Goal: Task Accomplishment & Management: Manage account settings

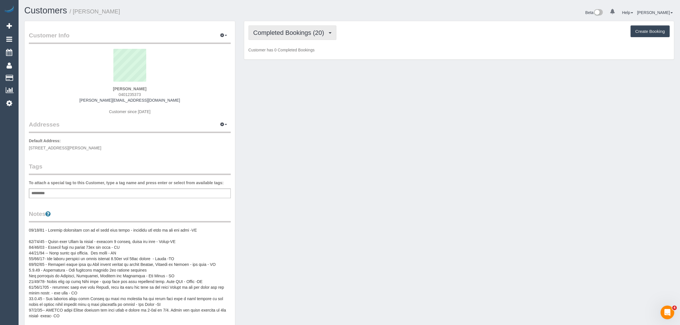
click at [299, 35] on span "Completed Bookings (20)" at bounding box center [290, 32] width 74 height 7
click at [293, 50] on link "Upcoming Bookings (13)" at bounding box center [280, 53] width 62 height 7
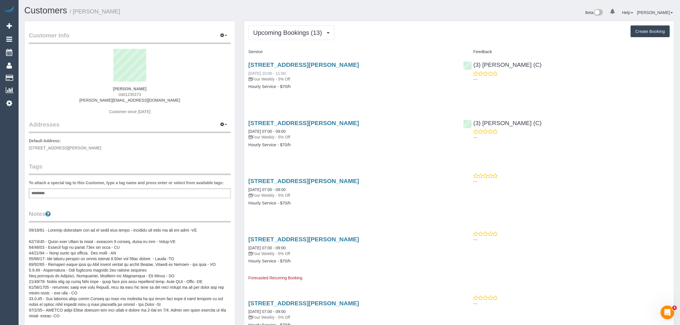
drag, startPoint x: 281, startPoint y: 72, endPoint x: 265, endPoint y: 71, distance: 15.7
click at [265, 71] on div "[STREET_ADDRESS][PERSON_NAME] [DATE] 10:00 - 11:00 Four Weekly - 5% Off" at bounding box center [352, 71] width 207 height 21
click at [302, 31] on span "Upcoming Bookings (13)" at bounding box center [289, 32] width 72 height 7
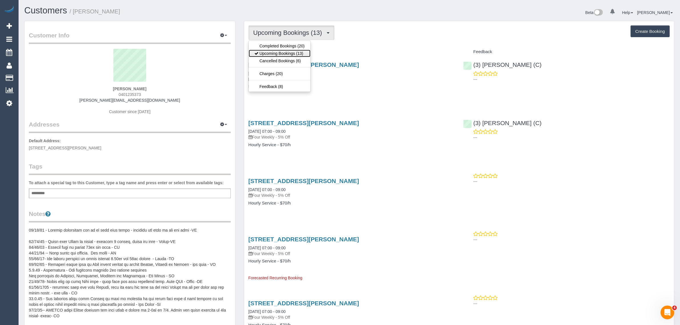
click at [290, 51] on link "Upcoming Bookings (13)" at bounding box center [280, 53] width 62 height 7
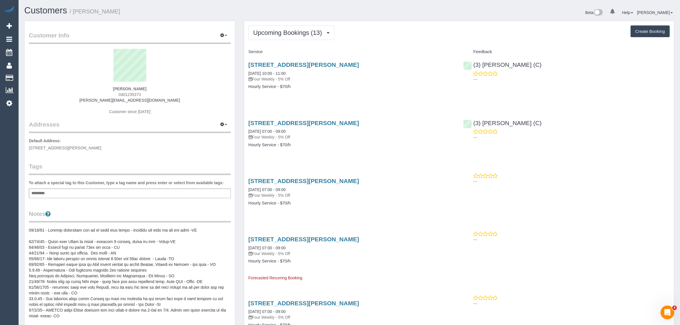
drag, startPoint x: 295, startPoint y: 74, endPoint x: 249, endPoint y: 69, distance: 46.3
click at [249, 69] on div "[STREET_ADDRESS][PERSON_NAME] [DATE] 10:00 - 11:00 Four Weekly - 5% Off" at bounding box center [352, 71] width 207 height 21
copy link "[DATE] 10:00 - 11:00"
click at [393, 90] on div "[STREET_ADDRESS][PERSON_NAME] [DATE] 10:00 - 11:00 Four Weekly - 5% Off Hourly …" at bounding box center [351, 79] width 215 height 44
drag, startPoint x: 548, startPoint y: 66, endPoint x: 475, endPoint y: 64, distance: 72.6
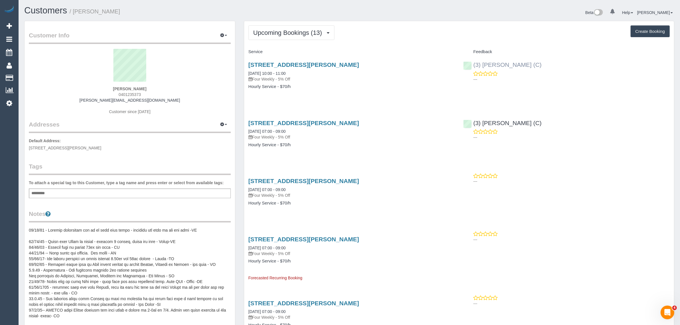
click at [475, 64] on div "(3) [PERSON_NAME] (C) ---" at bounding box center [566, 71] width 215 height 28
copy link "3) [PERSON_NAME] (C)"
click at [260, 61] on link "[STREET_ADDRESS][PERSON_NAME]" at bounding box center [304, 64] width 111 height 7
drag, startPoint x: 245, startPoint y: 70, endPoint x: 295, endPoint y: 72, distance: 49.5
click at [295, 72] on div "3 Charles Street, Carlton, VIC 3053 02/09/2025 10:00 - 11:00 Four Weekly - 5% O…" at bounding box center [351, 79] width 215 height 44
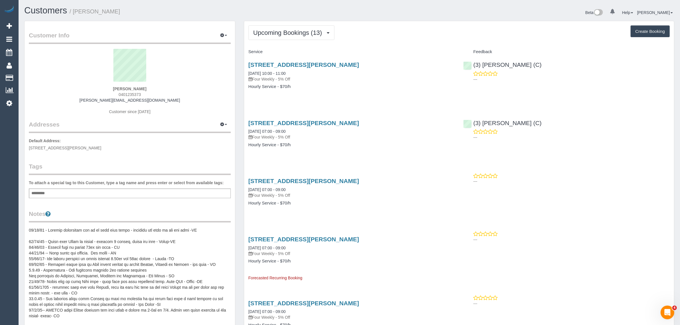
copy link "02/09/2025 10:00 - 11:00"
click at [38, 78] on link "Customers" at bounding box center [54, 77] width 71 height 11
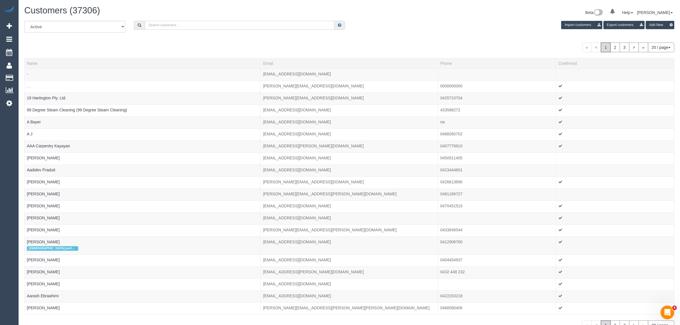
click at [206, 26] on input "text" at bounding box center [240, 25] width 190 height 9
paste input "+61422112945"
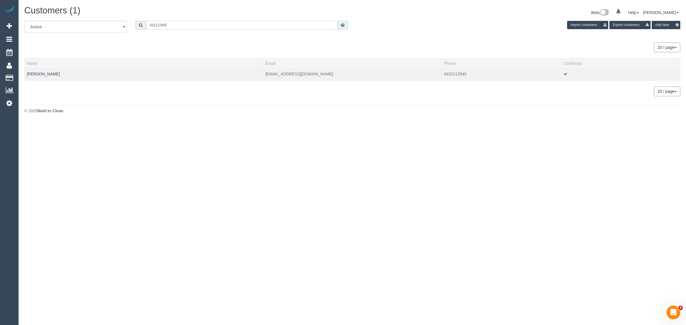
type input "422112945"
click at [46, 76] on td "Anthony Green" at bounding box center [144, 75] width 238 height 12
click at [46, 75] on link "Anthony Green" at bounding box center [43, 74] width 33 height 5
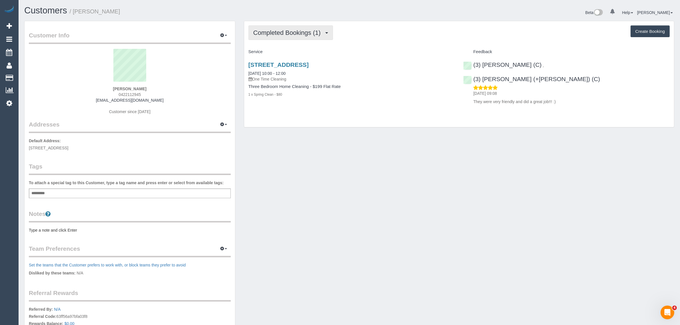
click at [297, 29] on span "Completed Bookings (1)" at bounding box center [288, 32] width 70 height 7
click at [277, 55] on link "Upcoming Bookings (1)" at bounding box center [278, 53] width 59 height 7
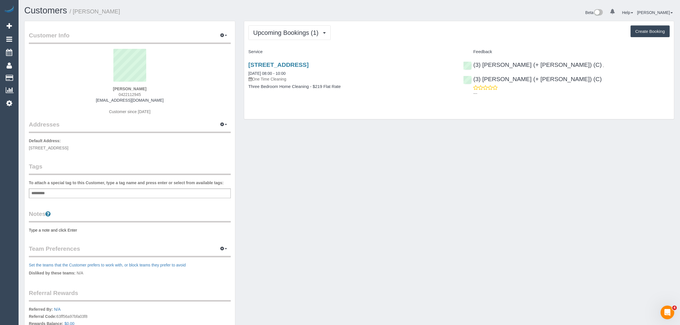
click at [415, 150] on div "Customer Info Edit Contact Info Send Message Email Preferences Special Sales Ta…" at bounding box center [349, 204] width 659 height 366
drag, startPoint x: 299, startPoint y: 72, endPoint x: 249, endPoint y: 69, distance: 50.1
click at [249, 69] on div "U3/4 Gubbah Court, Ashwood, Melbourne, VIC 3147 02/09/2025 08:00 - 10:00 One Ti…" at bounding box center [352, 71] width 207 height 21
copy link "02/09/2025 08:00 - 10:00"
click at [522, 121] on div "Upcoming Bookings (1) Completed Bookings (1) Upcoming Bookings (1) Cancelled Bo…" at bounding box center [459, 73] width 439 height 104
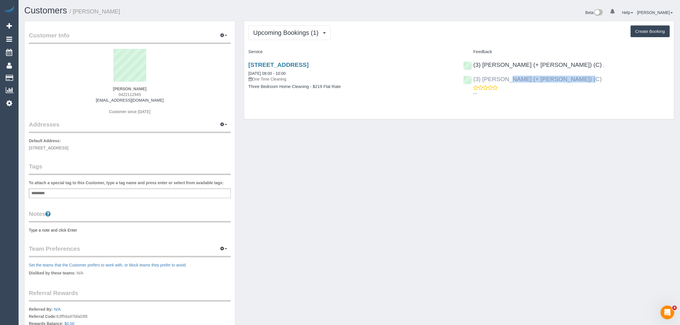
drag, startPoint x: 636, startPoint y: 61, endPoint x: 555, endPoint y: 66, distance: 81.3
click at [555, 66] on div "(3) Cristian (+ Tania) (C) , (3) Tania (+ Cristian) (C) ---" at bounding box center [566, 78] width 215 height 42
copy link "3) Tania (+ Cristian) (C)"
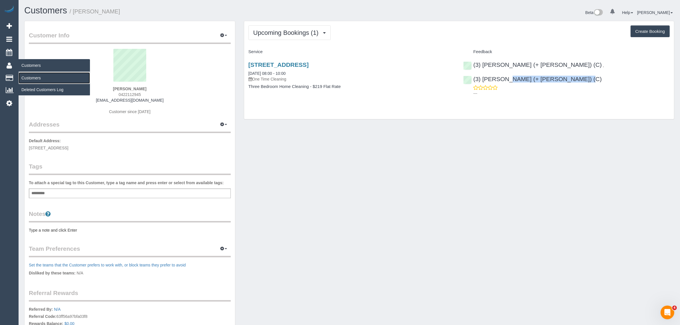
click at [53, 79] on link "Customers" at bounding box center [54, 77] width 71 height 11
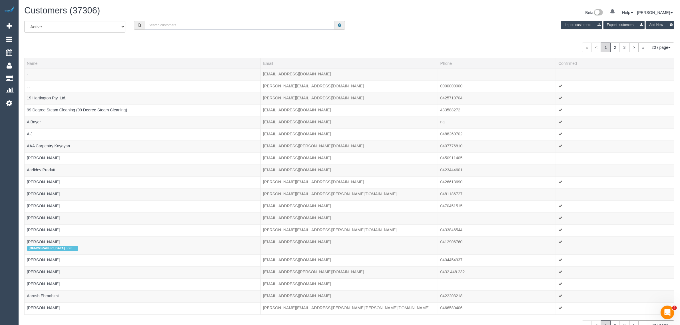
click at [186, 25] on input "text" at bounding box center [240, 25] width 190 height 9
paste input "April Carreon"
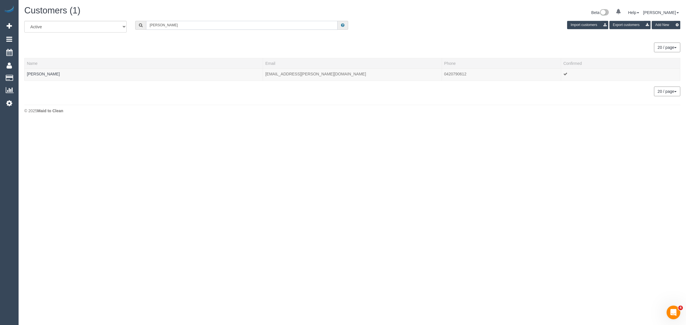
type input "April Carreon"
click at [40, 75] on link "April Carreon" at bounding box center [43, 74] width 33 height 5
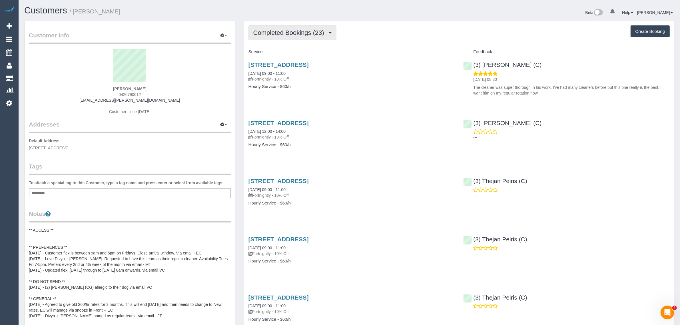
click at [285, 29] on span "Completed Bookings (23)" at bounding box center [290, 32] width 74 height 7
click at [281, 56] on link "Upcoming Bookings (11)" at bounding box center [280, 53] width 62 height 7
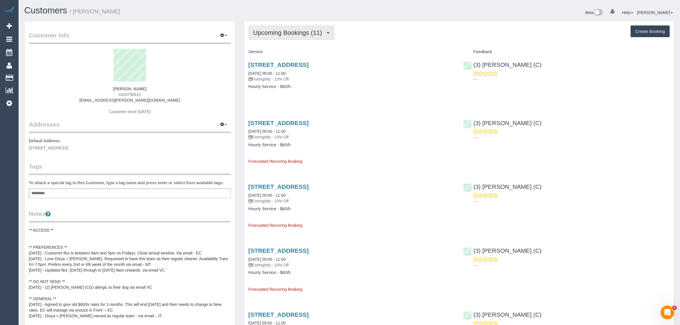
click at [292, 32] on span "Upcoming Bookings (11)" at bounding box center [289, 32] width 72 height 7
click at [283, 43] on link "Completed Bookings (23)" at bounding box center [280, 45] width 62 height 7
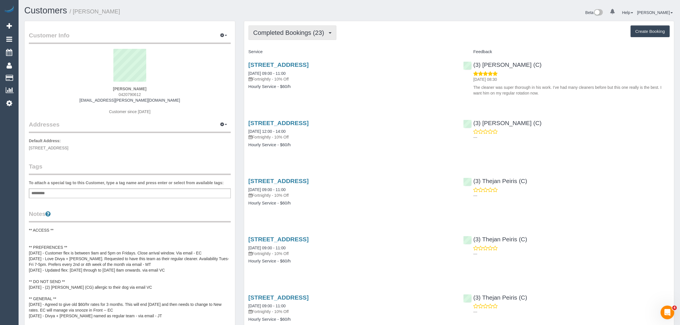
click at [291, 33] on span "Completed Bookings (23)" at bounding box center [290, 32] width 74 height 7
click at [285, 52] on link "Upcoming Bookings (11)" at bounding box center [280, 53] width 62 height 7
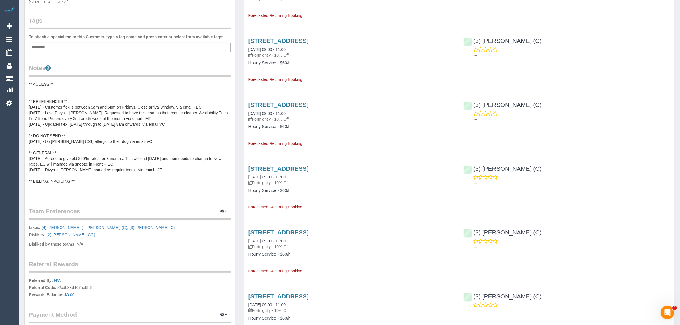
scroll to position [143, 0]
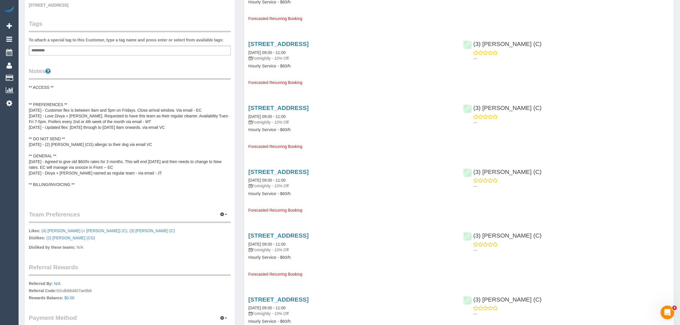
click at [143, 111] on pre "** ACCESS ** ** PREFERENCES ** 23/10/2024 - Customer flex is between 9am and 5p…" at bounding box center [130, 142] width 202 height 114
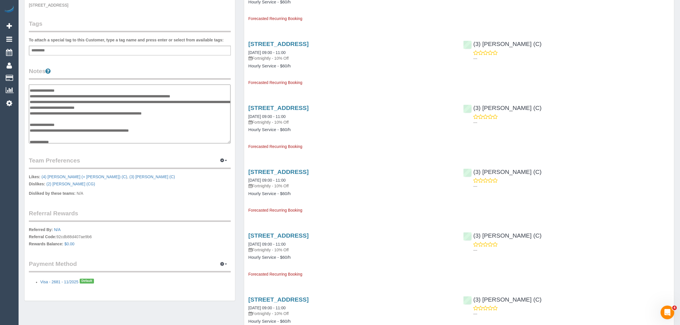
scroll to position [0, 0]
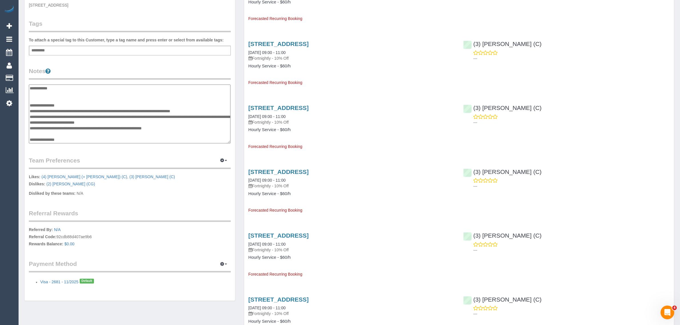
click at [81, 104] on textarea "**********" at bounding box center [130, 114] width 202 height 59
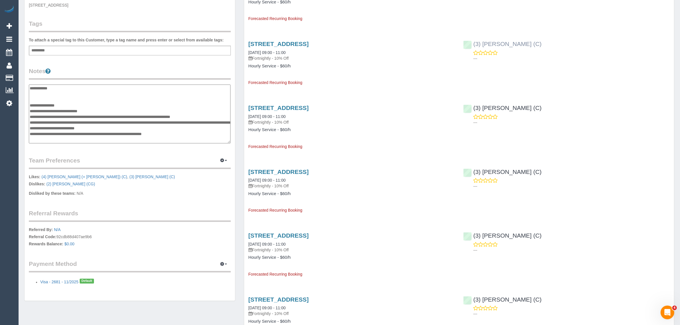
type textarea "**********"
click at [472, 45] on div "(3) Murat Karaman (C) ---" at bounding box center [566, 50] width 215 height 28
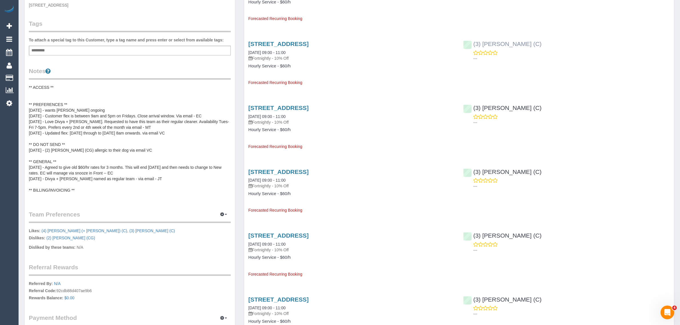
copy link "(3) [PERSON_NAME] (C)"
click at [133, 123] on pre "** ACCESS ** ** PREFERENCES ** 02/09/2025 - wants murat ongoing 23/10/2024 - Cu…" at bounding box center [130, 142] width 202 height 114
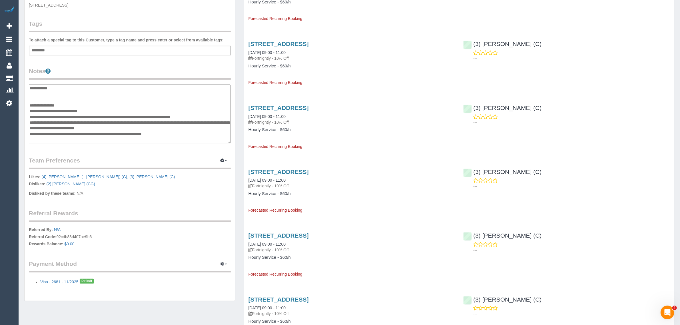
click at [71, 110] on textarea "**********" at bounding box center [130, 114] width 202 height 59
type textarea "**********"
click at [196, 156] on legend "Team Preferences Manage Preferences" at bounding box center [130, 162] width 202 height 13
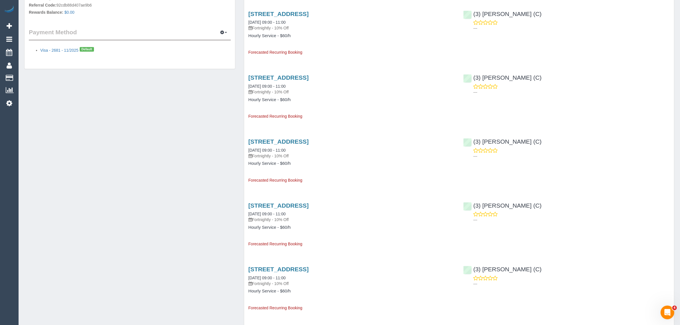
scroll to position [286, 0]
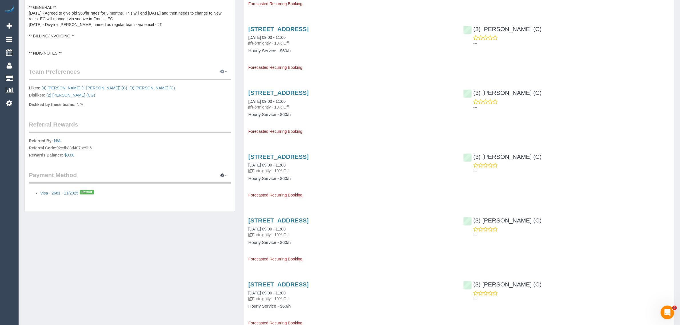
click at [222, 71] on icon "button" at bounding box center [222, 71] width 4 height 3
click at [218, 81] on link "Manage Preferences" at bounding box center [206, 82] width 49 height 7
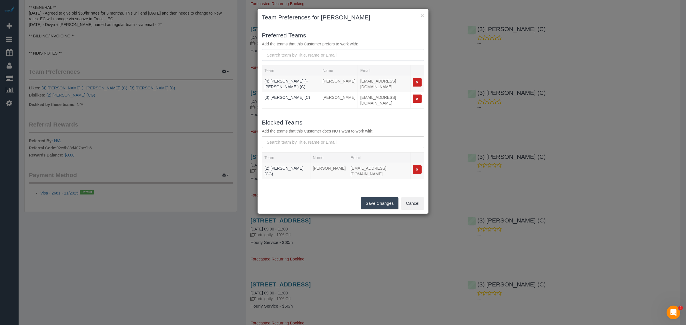
click at [325, 57] on input "text" at bounding box center [343, 55] width 162 height 12
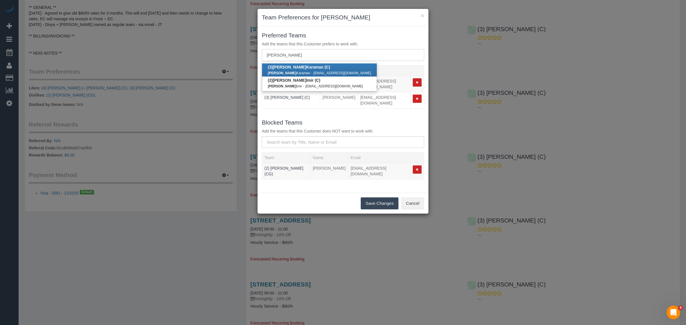
type input "murat"
drag, startPoint x: 313, startPoint y: 69, endPoint x: 318, endPoint y: 71, distance: 5.0
click at [313, 69] on link "(3) Murat Karaman (C) Murat Karaman - mkaraman77@gmail.com" at bounding box center [319, 69] width 115 height 13
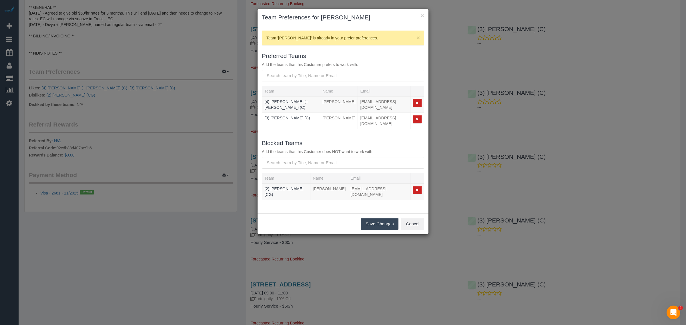
click at [374, 218] on button "Save Changes" at bounding box center [380, 224] width 38 height 12
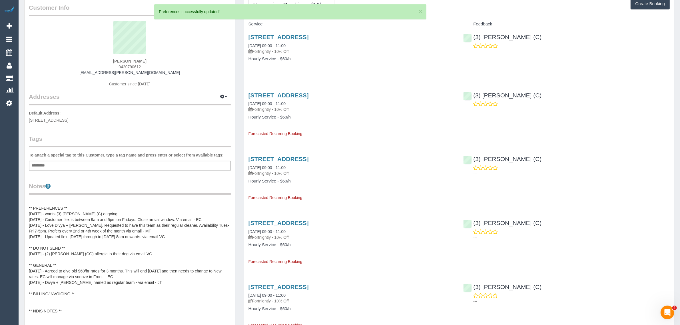
scroll to position [0, 0]
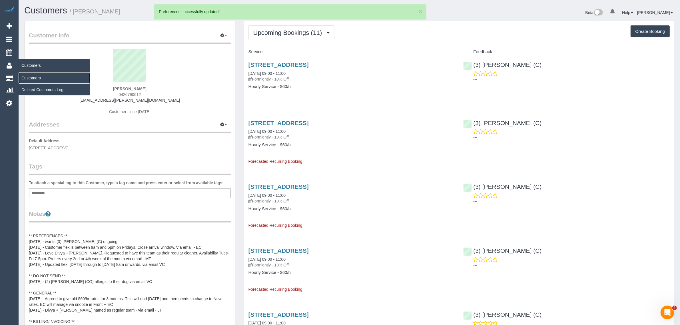
click at [31, 79] on link "Customers" at bounding box center [54, 77] width 71 height 11
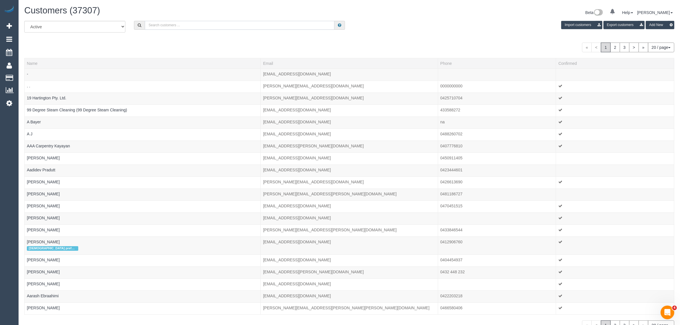
click at [193, 25] on input "text" at bounding box center [240, 25] width 190 height 9
type input "April Carreon"
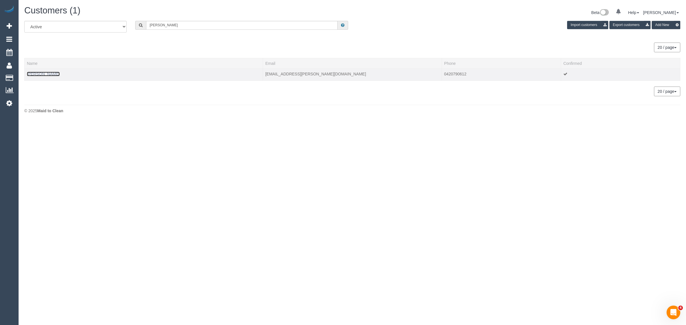
click at [32, 74] on link "April Carreon" at bounding box center [43, 74] width 33 height 5
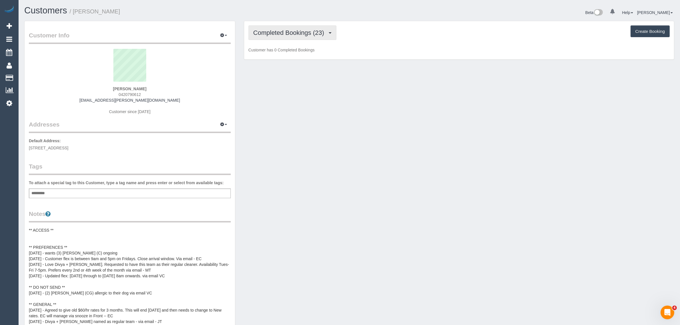
click at [305, 33] on span "Completed Bookings (23)" at bounding box center [290, 32] width 74 height 7
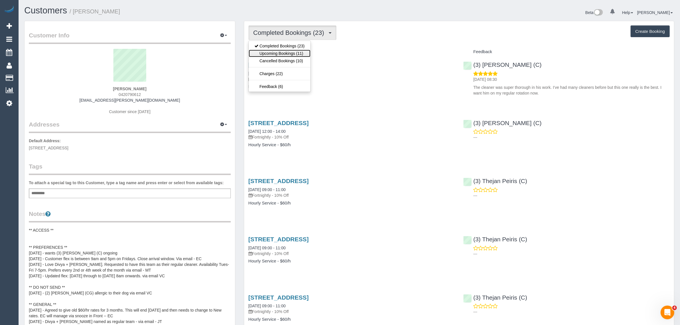
click at [289, 52] on link "Upcoming Bookings (11)" at bounding box center [280, 53] width 62 height 7
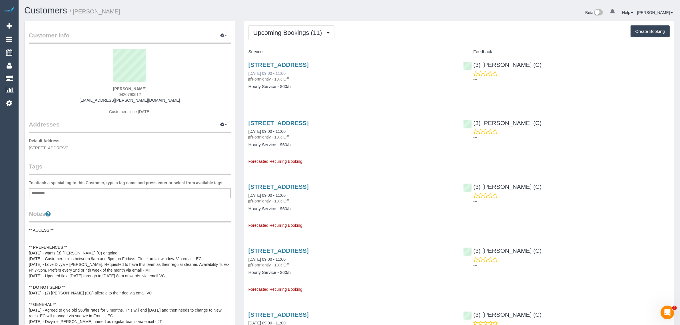
drag, startPoint x: 252, startPoint y: 74, endPoint x: 268, endPoint y: 73, distance: 15.7
click at [268, 73] on div "10 Map Road, Greenvale, VIC 3059 15/09/2025 09:00 - 11:00 Fortnightly - 10% Off…" at bounding box center [351, 79] width 215 height 44
copy link "15/09/2025"
drag, startPoint x: 294, startPoint y: 101, endPoint x: 286, endPoint y: 98, distance: 8.2
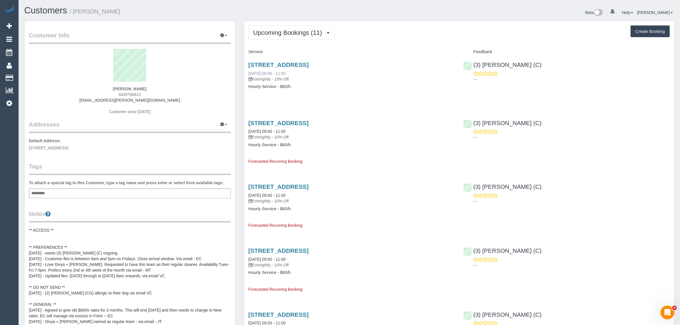
drag, startPoint x: 247, startPoint y: 73, endPoint x: 267, endPoint y: 71, distance: 20.4
click at [267, 71] on div "10 Map Road, Greenvale, VIC 3059 15/09/2025 09:00 - 11:00 Fortnightly - 10% Off…" at bounding box center [351, 79] width 215 height 44
copy link "15/09/2025"
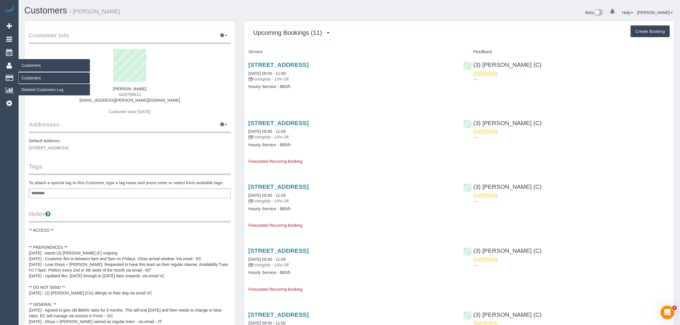
click at [30, 75] on link "Customers" at bounding box center [54, 77] width 71 height 11
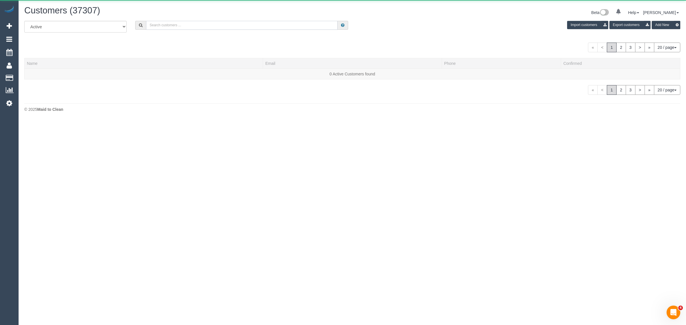
click at [181, 25] on input "text" at bounding box center [241, 25] width 191 height 9
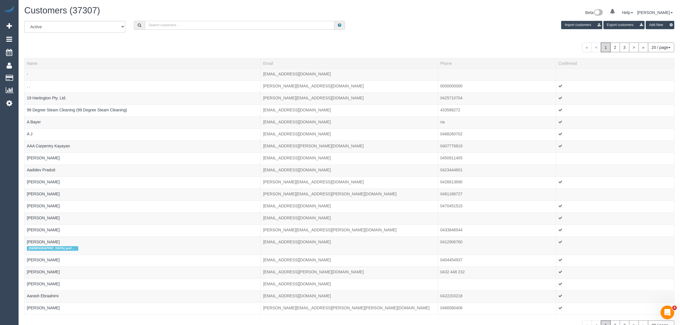
paste input "Mrs.Tatiana Turner"
drag, startPoint x: 156, startPoint y: 25, endPoint x: 83, endPoint y: 21, distance: 72.7
click at [123, 25] on div "All Active Archived Mrs.Tatiana Turner Import customers Export customers Add New" at bounding box center [349, 29] width 659 height 16
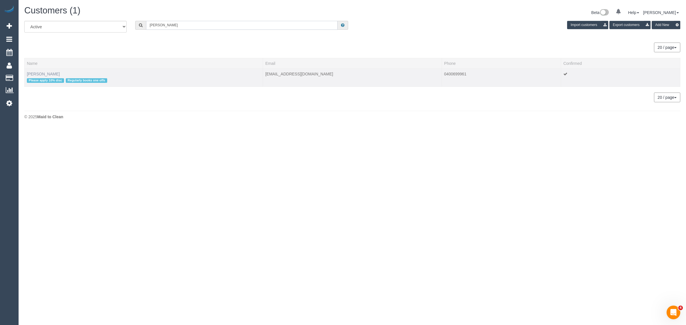
type input "Tatiana Turner"
click at [48, 72] on link "Tatiana Turner" at bounding box center [43, 74] width 33 height 5
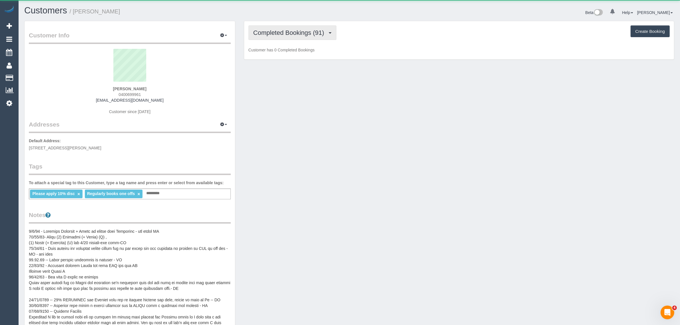
click at [305, 32] on span "Completed Bookings (91)" at bounding box center [290, 32] width 74 height 7
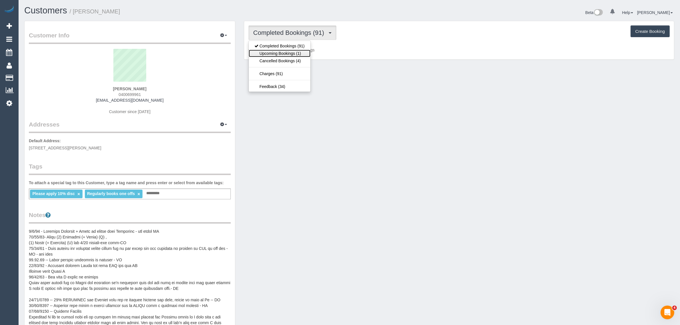
click at [295, 51] on link "Upcoming Bookings (1)" at bounding box center [280, 53] width 62 height 7
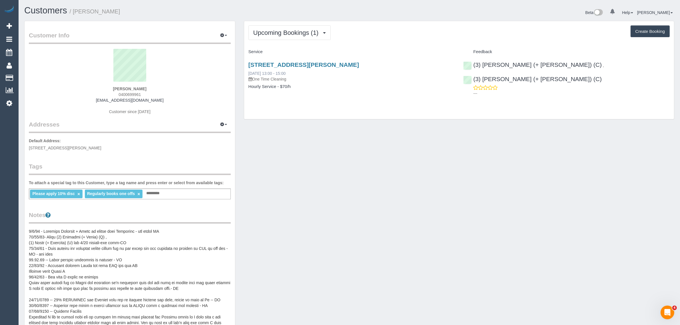
drag, startPoint x: 297, startPoint y: 74, endPoint x: 249, endPoint y: 73, distance: 48.0
click at [249, 73] on div "7a Millicent Avenue, Toorak, VIC 3142 02/09/2025 13:00 - 15:00 One Time Cleaning" at bounding box center [352, 71] width 207 height 21
copy link "02/09/2025 13:00 - 15:00"
click at [485, 149] on div "Customer Info Edit Contact Info Send Message Email Preferences Special Sales Ta…" at bounding box center [349, 266] width 659 height 490
drag, startPoint x: 618, startPoint y: 62, endPoint x: 560, endPoint y: 60, distance: 57.8
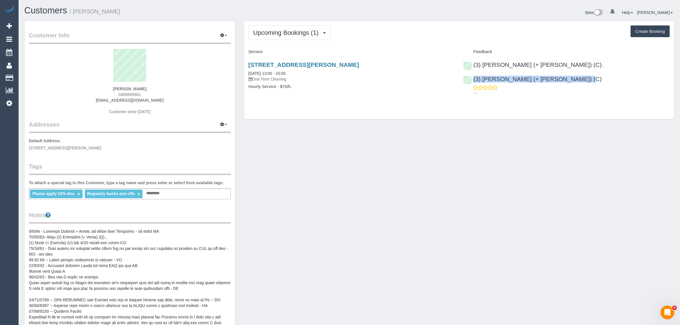
click at [560, 60] on div "(3) Cristian (+ Tania) (C) , (3) Tania (+ Cristian) (C) ---" at bounding box center [566, 78] width 215 height 42
copy div "(3) [PERSON_NAME] (+ [PERSON_NAME]) (C)"
click at [273, 65] on link "7a Millicent Avenue, Toorak, VIC 3142" at bounding box center [304, 64] width 111 height 7
click at [286, 35] on span "Upcoming Bookings (1)" at bounding box center [287, 32] width 68 height 7
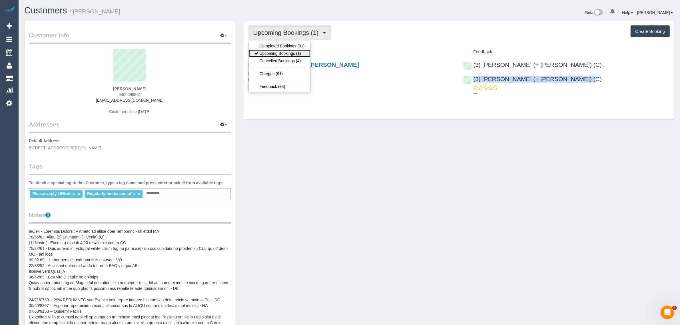
click at [292, 53] on link "Upcoming Bookings (1)" at bounding box center [280, 53] width 62 height 7
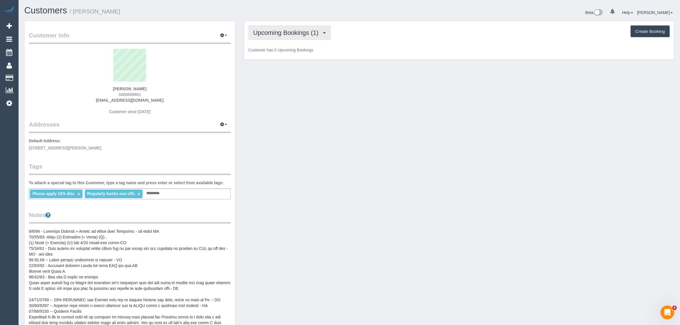
click at [300, 37] on button "Upcoming Bookings (1)" at bounding box center [290, 32] width 83 height 15
click at [286, 57] on link "Cancelled Bookings (4)" at bounding box center [280, 60] width 62 height 7
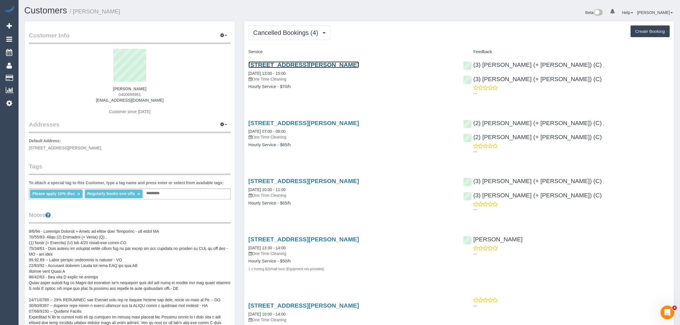
click at [279, 64] on link "7a Millicent Avenue, Toorak, VIC 3142" at bounding box center [304, 64] width 111 height 7
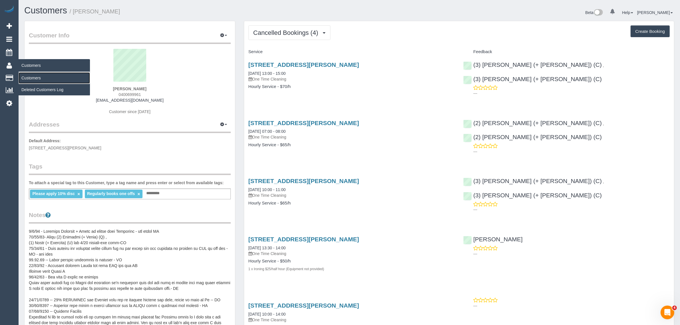
drag, startPoint x: 33, startPoint y: 79, endPoint x: 72, endPoint y: 69, distance: 39.8
click at [34, 79] on link "Customers" at bounding box center [54, 77] width 71 height 11
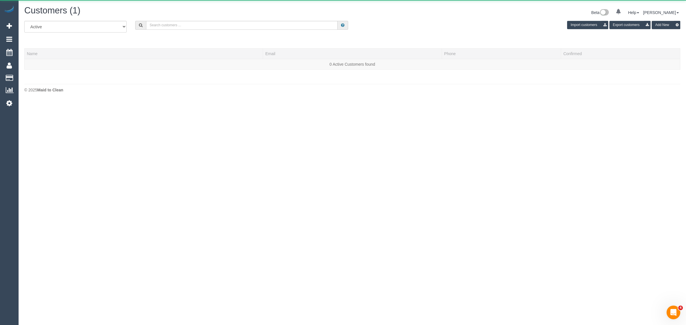
click at [202, 16] on div "Customers (1)" at bounding box center [186, 12] width 332 height 12
click at [202, 21] on input "text" at bounding box center [241, 25] width 191 height 9
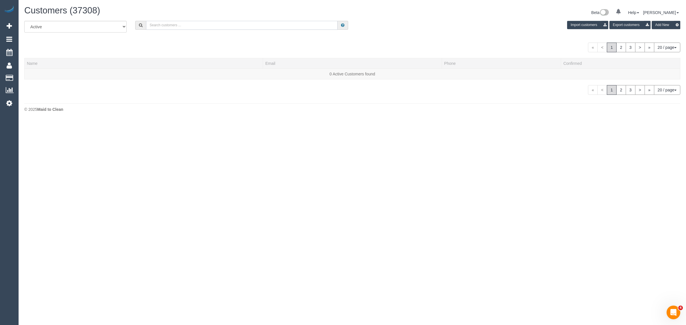
paste input "Melissa Alampi (Ca) - MTC Cleaner"
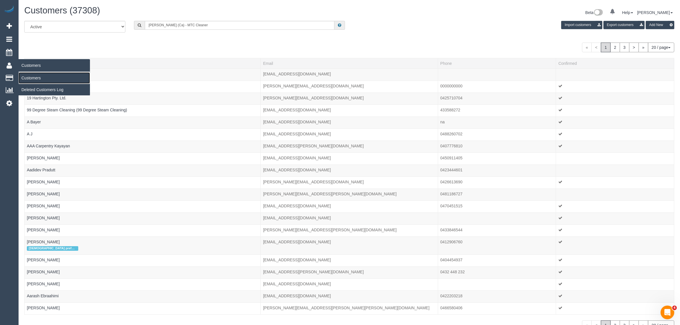
click at [29, 77] on link "Customers" at bounding box center [54, 77] width 71 height 11
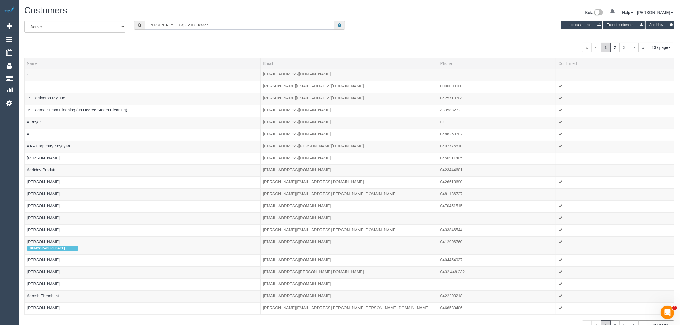
click at [239, 26] on input "Melissa Alampi (Ca) - MTC Cleaner" at bounding box center [240, 25] width 190 height 9
click at [239, 27] on input "Melissa Alampi (Ca) - MTC Cleaner" at bounding box center [240, 25] width 190 height 9
paste input "Ivon Tori Home Front"
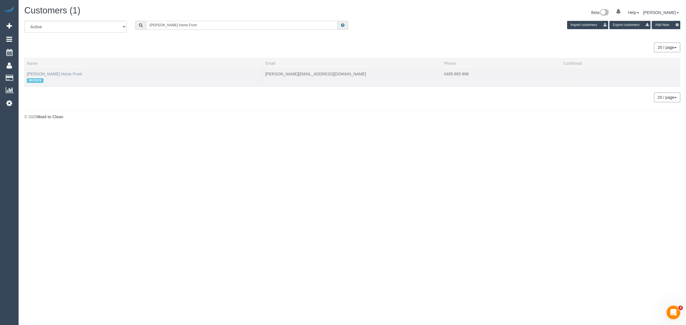
type input "Ivon Tori Home Front"
click at [62, 73] on link "Ivon Tori Home Front" at bounding box center [54, 74] width 55 height 5
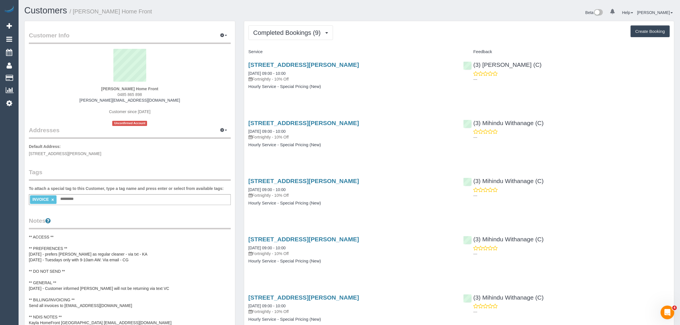
drag, startPoint x: 304, startPoint y: 109, endPoint x: 297, endPoint y: 55, distance: 54.3
click at [304, 108] on div "Service Feedback 1 Milton Place, Gladstone Park, VIC 3043 19/08/2025 09:00 - 10…" at bounding box center [459, 306] width 421 height 519
click at [297, 32] on span "Completed Bookings (9)" at bounding box center [288, 32] width 70 height 7
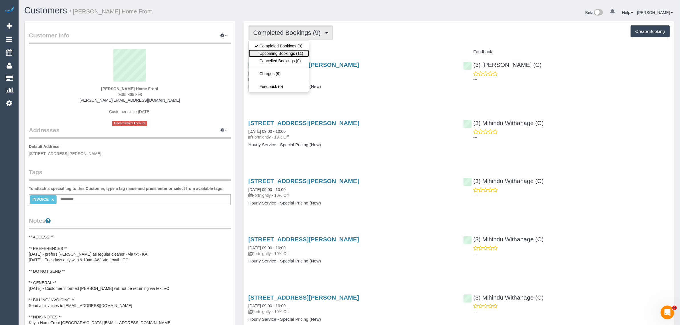
click at [285, 52] on link "Upcoming Bookings (11)" at bounding box center [279, 53] width 60 height 7
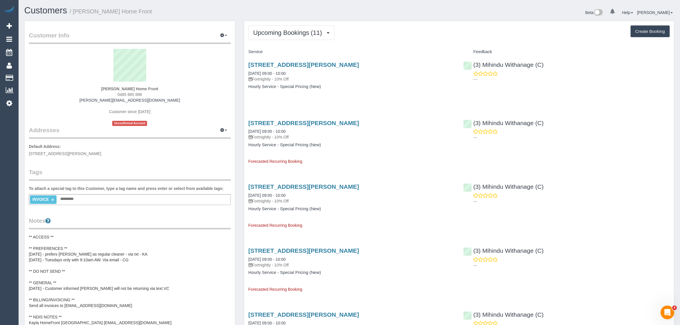
drag, startPoint x: 302, startPoint y: 72, endPoint x: 241, endPoint y: 73, distance: 60.3
click at [419, 90] on div "1 Milton Place, Gladstone Park, VIC 3043 02/09/2025 09:00 - 10:00 Fortnightly -…" at bounding box center [351, 79] width 215 height 44
drag, startPoint x: 533, startPoint y: 67, endPoint x: 474, endPoint y: 66, distance: 59.2
click at [474, 66] on div "(3) Mihindu Withanage (C) ---" at bounding box center [566, 71] width 215 height 28
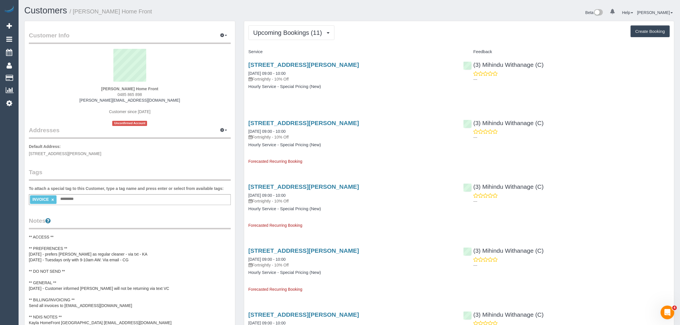
click at [112, 88] on strong "Ivon Tori Home Front" at bounding box center [129, 89] width 57 height 5
click at [67, 152] on span "1 Milton Place, Gladstone Park, VIC 3043" at bounding box center [65, 153] width 73 height 5
click at [34, 79] on link "Customers" at bounding box center [54, 77] width 71 height 11
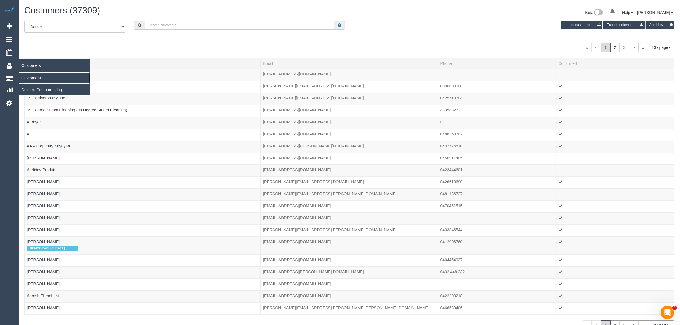
click at [32, 77] on link "Customers" at bounding box center [54, 77] width 71 height 11
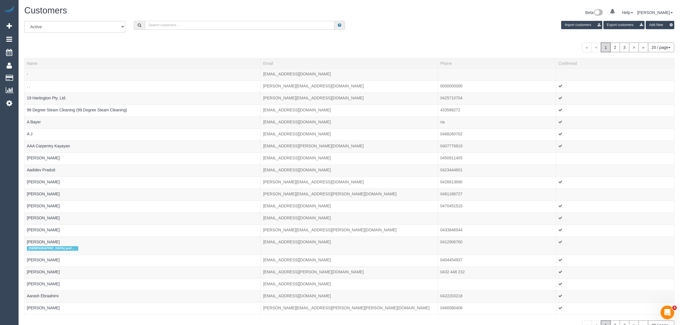
click at [189, 25] on input "text" at bounding box center [240, 25] width 190 height 9
paste input "+61410658383"
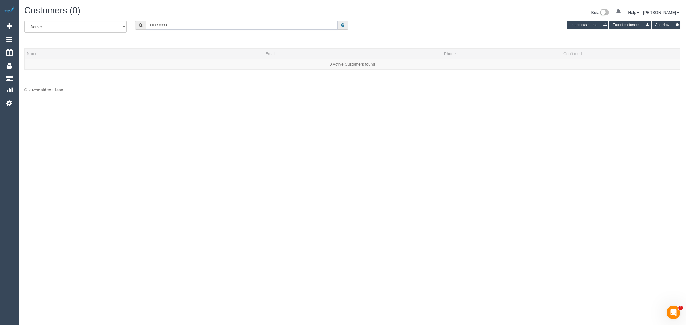
click at [156, 24] on input "410658383" at bounding box center [241, 25] width 191 height 9
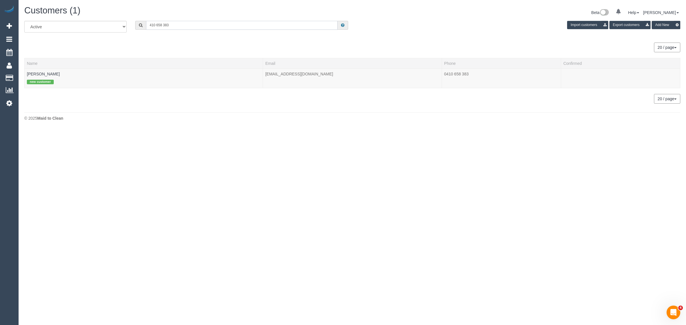
type input "410 658 383"
click at [201, 21] on input "410 658 383" at bounding box center [241, 25] width 191 height 9
click at [39, 72] on link "Lisa Cardelli" at bounding box center [43, 74] width 33 height 5
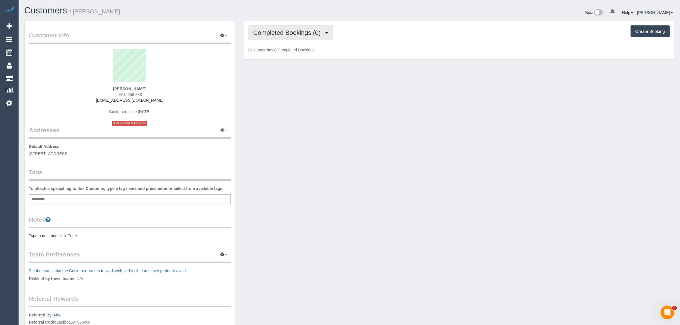
click at [282, 32] on span "Completed Bookings (0)" at bounding box center [288, 32] width 70 height 7
click at [269, 53] on link "Upcoming Bookings (1)" at bounding box center [278, 53] width 59 height 7
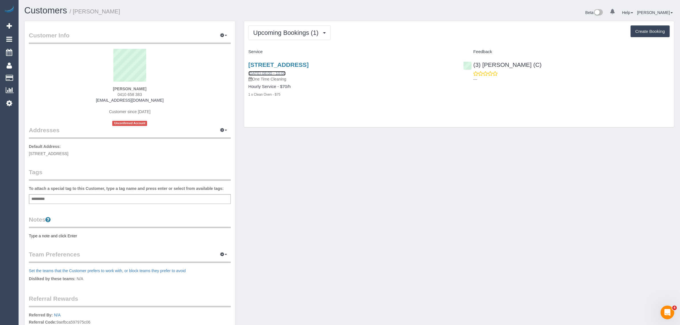
click at [269, 74] on link "02/09/2025 08:00 - 10:00" at bounding box center [267, 73] width 37 height 5
click at [365, 122] on div "Upcoming Bookings (1) Completed Bookings (0) Upcoming Bookings (1) Cancelled Bo…" at bounding box center [459, 74] width 430 height 106
drag, startPoint x: 259, startPoint y: 70, endPoint x: 294, endPoint y: 71, distance: 34.9
click at [294, 71] on div "9/18 Grand View Grove, Prahran, VIC 3181 02/09/2025 08:00 - 10:00 One Time Clea…" at bounding box center [351, 83] width 215 height 52
click at [300, 26] on button "Upcoming Bookings (1)" at bounding box center [290, 32] width 83 height 15
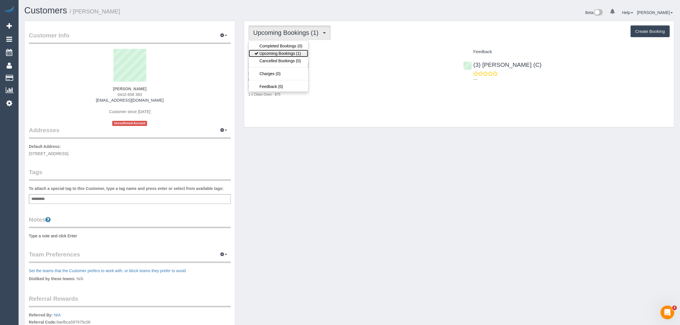
click at [276, 52] on link "Upcoming Bookings (1)" at bounding box center [278, 53] width 59 height 7
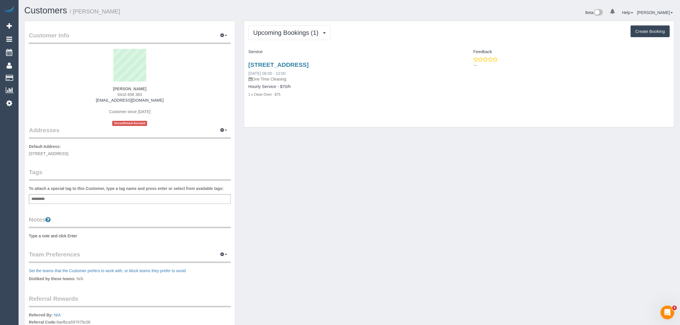
drag, startPoint x: 246, startPoint y: 72, endPoint x: 269, endPoint y: 73, distance: 22.9
click at [269, 73] on div "9/18 Grand View Grove, Prahran, VIC 3181 16/09/2025 08:00 - 10:00 One Time Clea…" at bounding box center [351, 83] width 215 height 52
click at [319, 86] on h4 "Hourly Service - $70/h" at bounding box center [352, 86] width 207 height 5
drag, startPoint x: 302, startPoint y: 74, endPoint x: 247, endPoint y: 71, distance: 54.9
click at [247, 71] on div "9/18 Grand View Grove, Prahran, VIC 3181 16/09/2025 08:00 - 10:00 One Time Clea…" at bounding box center [351, 83] width 215 height 52
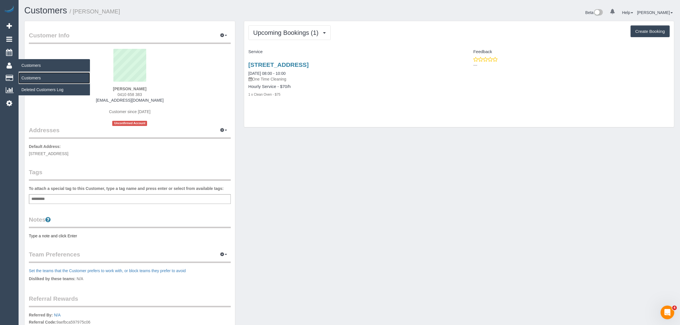
click at [33, 76] on link "Customers" at bounding box center [54, 77] width 71 height 11
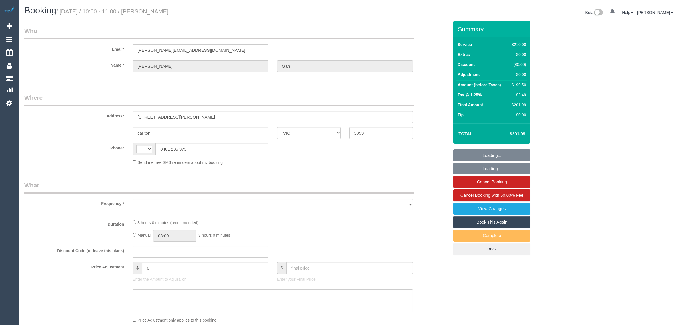
select select "VIC"
select select "string:stripe-pm_1RHaTq2GScqysDRVuuVPFp8p"
select select "180"
select select "number:28"
select select "number:14"
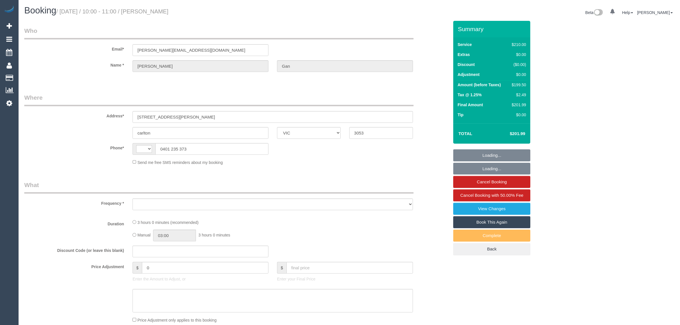
select select "number:19"
select select "number:25"
select select "number:35"
select select "number:11"
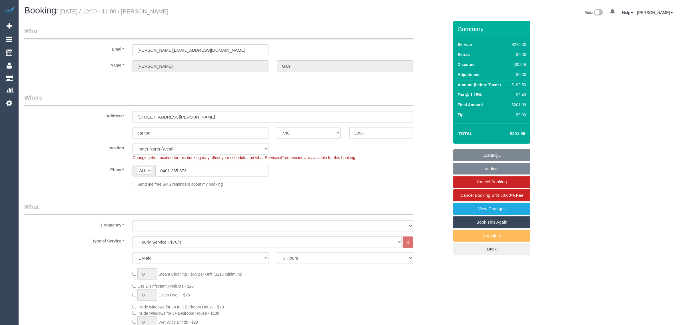
select select "string:AU"
select select "object:1032"
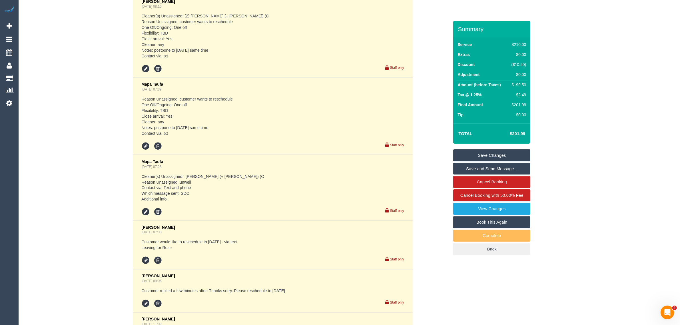
scroll to position [1286, 0]
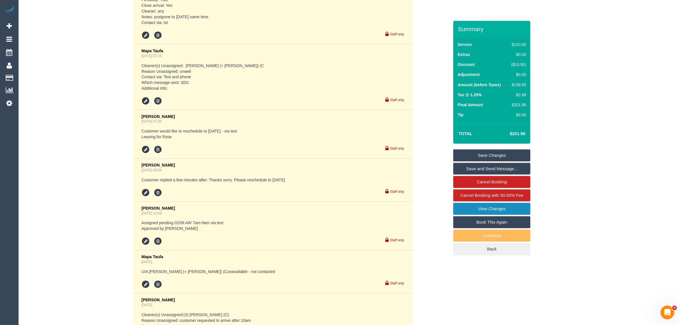
click at [475, 204] on link "View Changes" at bounding box center [491, 209] width 77 height 12
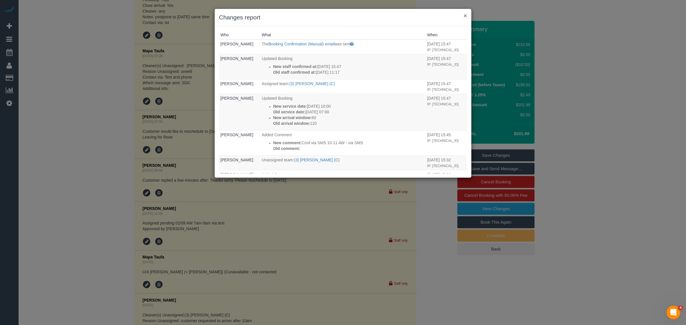
click at [466, 13] on button "×" at bounding box center [464, 16] width 3 height 6
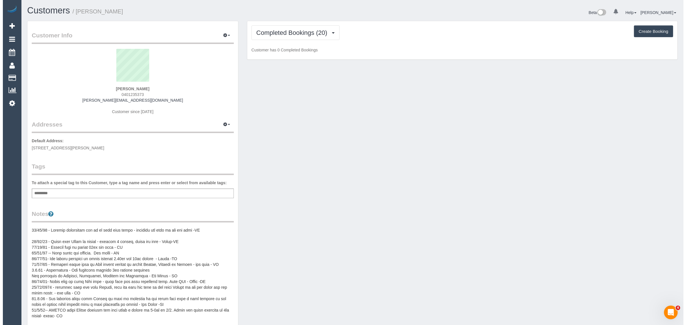
scroll to position [1262, 680]
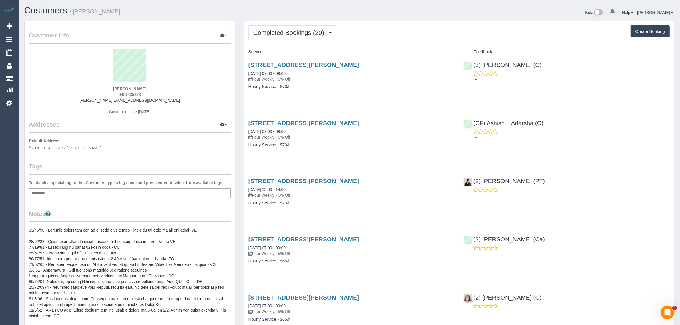
click at [63, 146] on span "[STREET_ADDRESS][PERSON_NAME]" at bounding box center [65, 148] width 73 height 5
click at [64, 146] on span "[STREET_ADDRESS][PERSON_NAME]" at bounding box center [65, 148] width 73 height 5
copy span "carlton"
click at [28, 76] on link "Customers" at bounding box center [54, 77] width 71 height 11
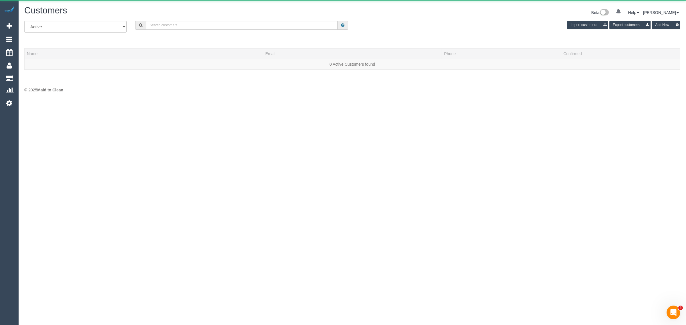
scroll to position [101, 686]
click at [197, 21] on input "text" at bounding box center [241, 25] width 191 height 9
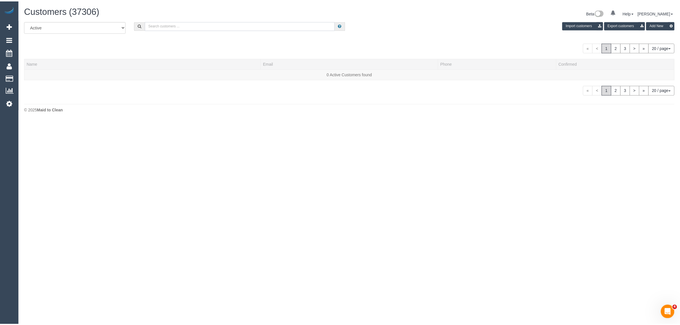
scroll to position [121, 686]
paste input "Shalom Choong"
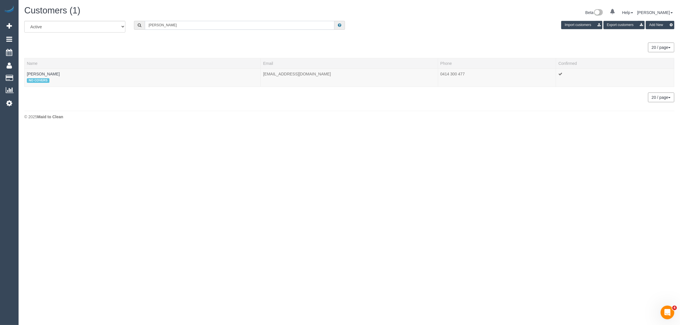
scroll to position [28446, 27888]
type input "Shalom Choong"
click at [48, 75] on link "Shalom Choong" at bounding box center [43, 74] width 33 height 5
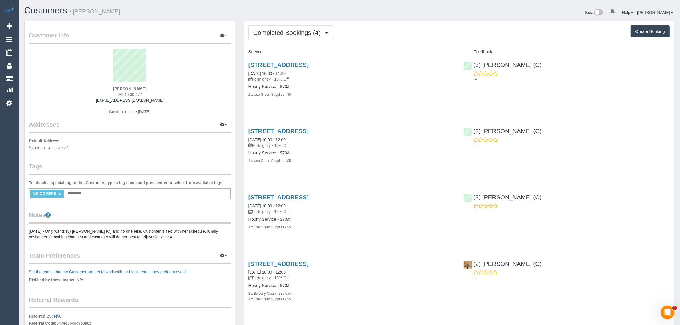
scroll to position [413, 680]
click at [301, 25] on button "Completed Bookings (4)" at bounding box center [291, 32] width 85 height 15
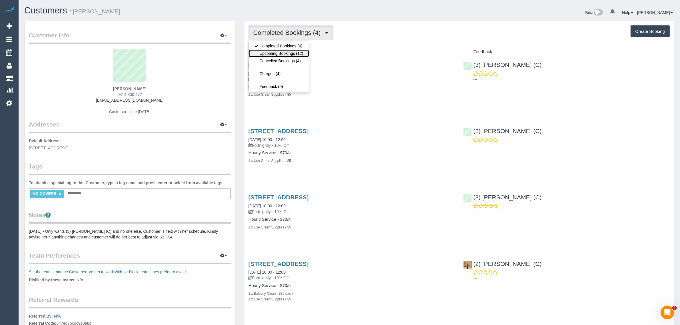
click at [286, 55] on link "Upcoming Bookings (12)" at bounding box center [279, 53] width 60 height 7
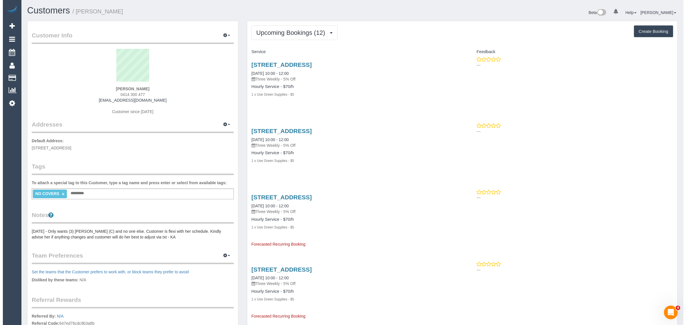
scroll to position [939, 680]
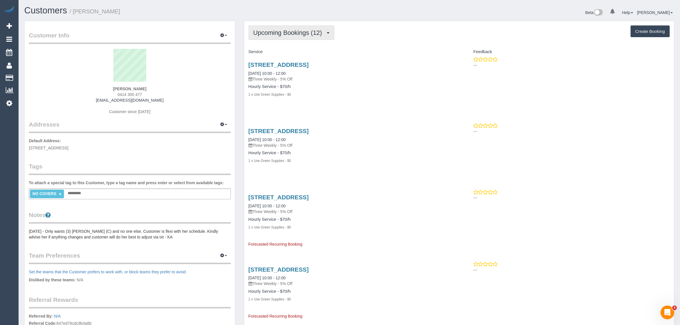
click at [288, 27] on button "Upcoming Bookings (12)" at bounding box center [292, 32] width 86 height 15
click at [275, 73] on link "05/09/2025 10:00 - 12:00" at bounding box center [267, 73] width 37 height 5
click at [333, 102] on div "539 St Kilda Rd, Unit 409, Melbourne, VIC 3004 05/09/2025 10:00 - 12:00 Three W…" at bounding box center [351, 83] width 215 height 52
drag, startPoint x: 254, startPoint y: 139, endPoint x: 269, endPoint y: 137, distance: 15.3
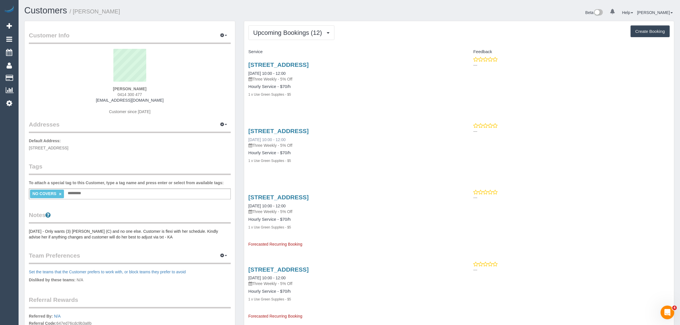
click at [269, 137] on div "539 St Kilda Rd, Unit 409, Melbourne, VIC 3004 26/09/2025 10:00 - 12:00 Three W…" at bounding box center [351, 149] width 215 height 52
copy link "26/09/2025"
click at [30, 75] on link "Customers" at bounding box center [54, 77] width 71 height 11
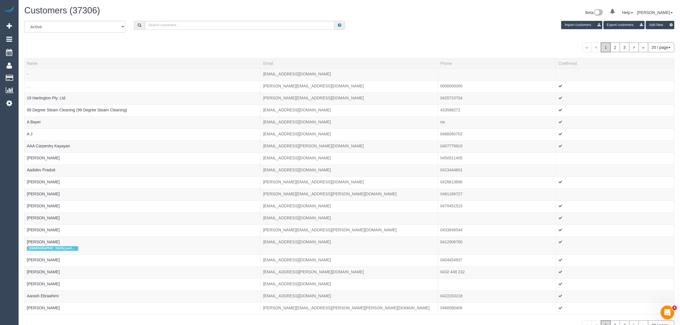
scroll to position [357, 680]
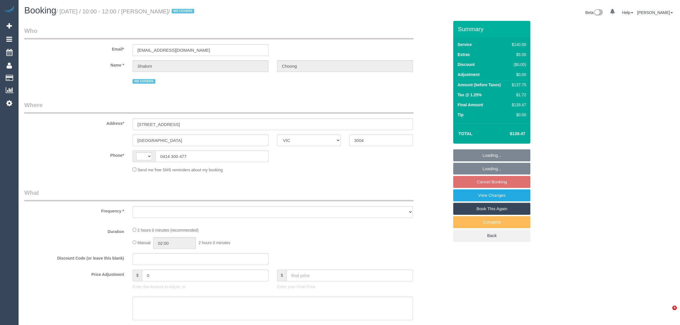
select select "VIC"
select select "string:AU"
select select "string:stripe-pm_1R4rjn2GScqysDRVNwdUyR6s"
select select "number:28"
select select "number:14"
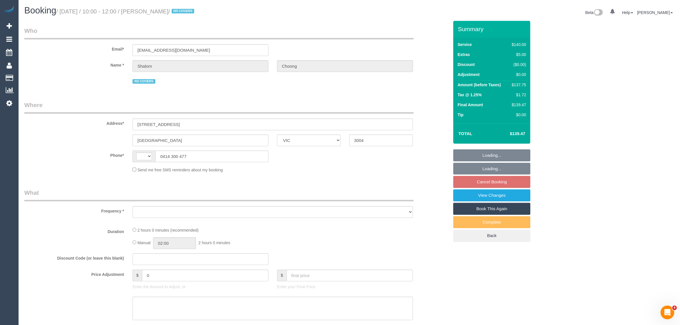
select select "number:18"
select select "number:36"
select select "number:35"
select select "number:11"
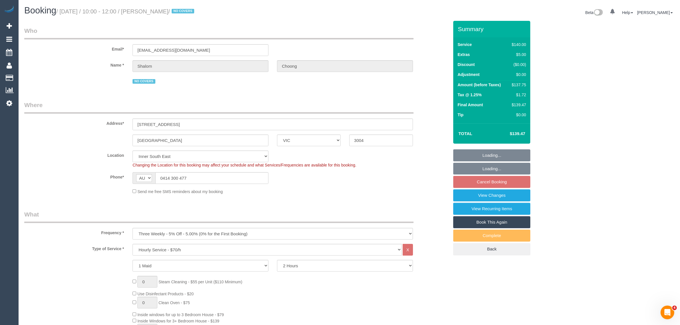
select select "object:1472"
click at [421, 155] on div "Location Office City East (North) East (South) Inner East Inner North (East) In…" at bounding box center [236, 159] width 433 height 17
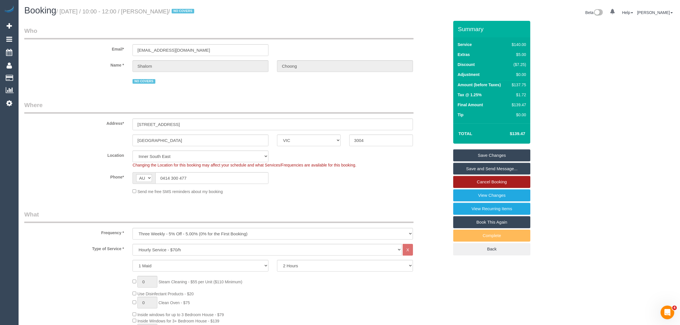
click at [475, 184] on link "Cancel Booking" at bounding box center [491, 182] width 77 height 12
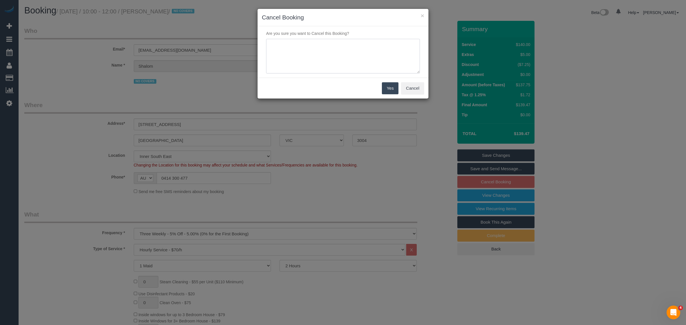
click at [293, 61] on textarea at bounding box center [343, 56] width 154 height 35
type textarea "Customer wants to skip via txt - KA"
click at [387, 85] on button "Yes" at bounding box center [390, 88] width 17 height 12
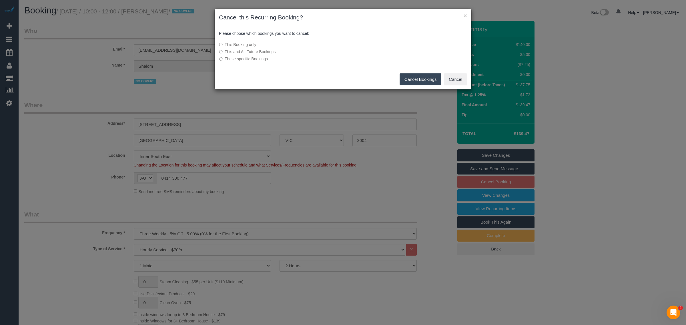
click at [418, 79] on button "Cancel Bookings" at bounding box center [420, 79] width 42 height 12
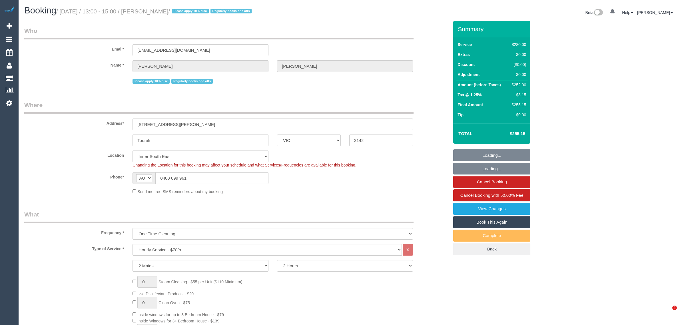
select select "VIC"
select select "2"
select select "number:28"
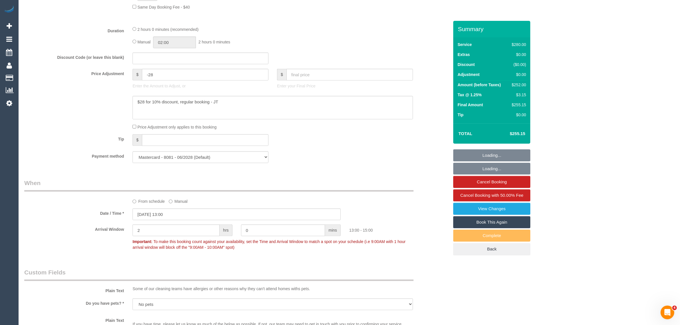
scroll to position [571, 0]
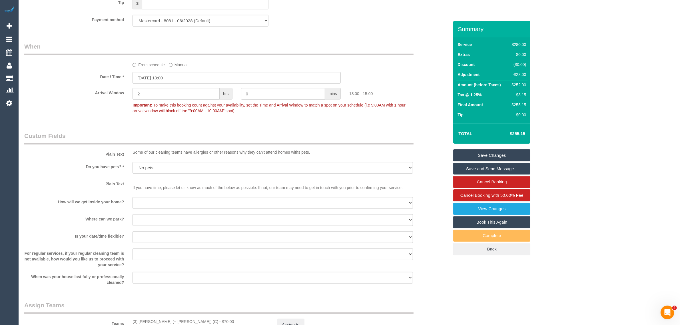
click at [421, 73] on div "Date / Time * 02/09/2025 13:00" at bounding box center [236, 78] width 433 height 12
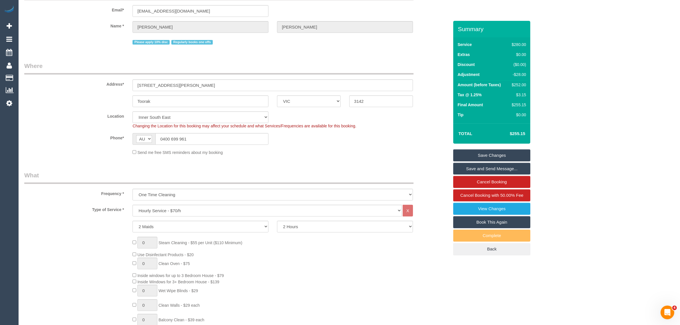
scroll to position [0, 0]
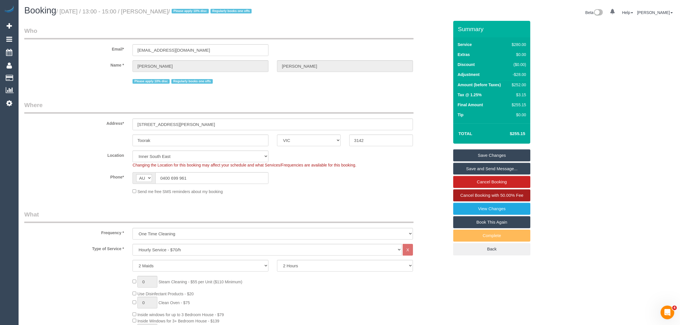
click at [485, 196] on span "Cancel Booking with 50.00% Fee" at bounding box center [492, 195] width 63 height 5
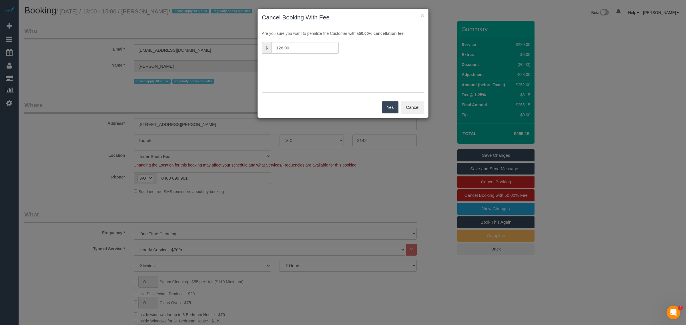
click at [326, 68] on textarea at bounding box center [343, 75] width 162 height 35
type textarea "son is sick and had to cancel today via txt - KA"
click at [392, 106] on button "Yes" at bounding box center [390, 107] width 17 height 12
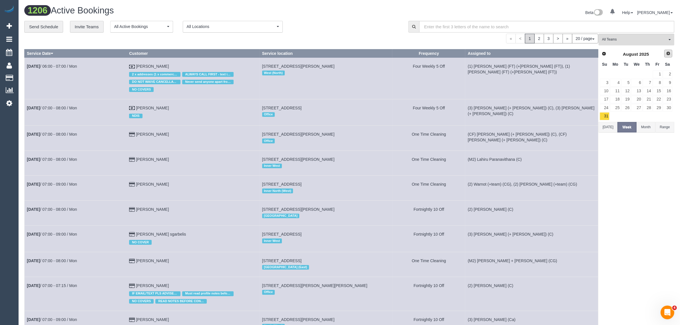
click at [670, 53] on span "Next" at bounding box center [668, 53] width 5 height 5
drag, startPoint x: 339, startPoint y: 10, endPoint x: 335, endPoint y: 10, distance: 4.3
click at [339, 10] on h1 "1206 Active Bookings" at bounding box center [184, 11] width 321 height 10
click at [627, 38] on span "All Teams" at bounding box center [634, 39] width 65 height 5
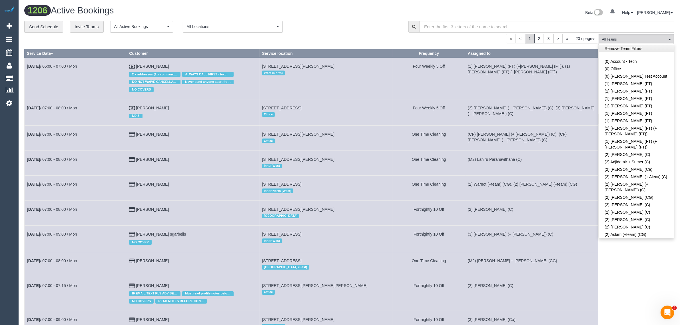
click at [623, 46] on link "Remove Team Filters" at bounding box center [636, 48] width 75 height 7
click at [650, 51] on link "Remove Team Filters" at bounding box center [636, 48] width 75 height 7
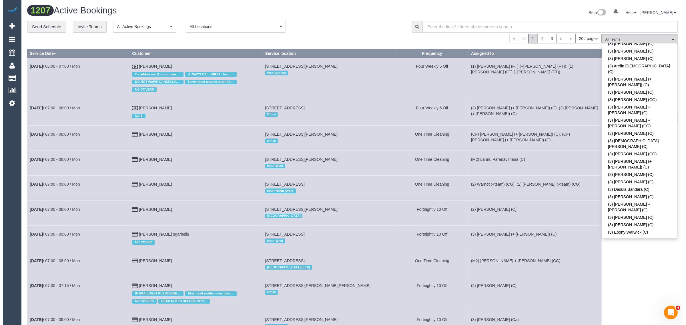
scroll to position [906, 0]
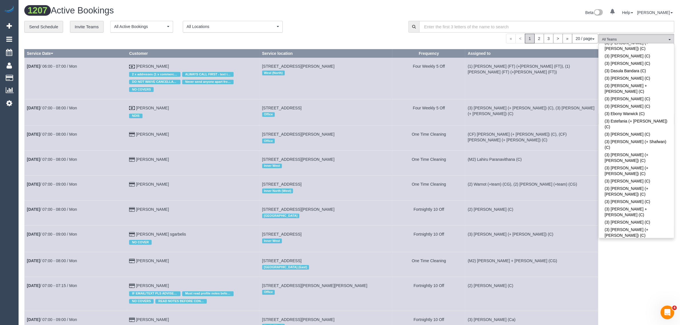
click at [364, 21] on div "**********" at bounding box center [212, 27] width 376 height 12
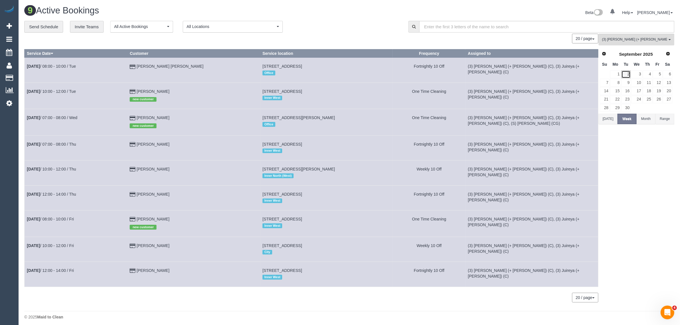
click at [627, 74] on link "2" at bounding box center [626, 75] width 9 height 8
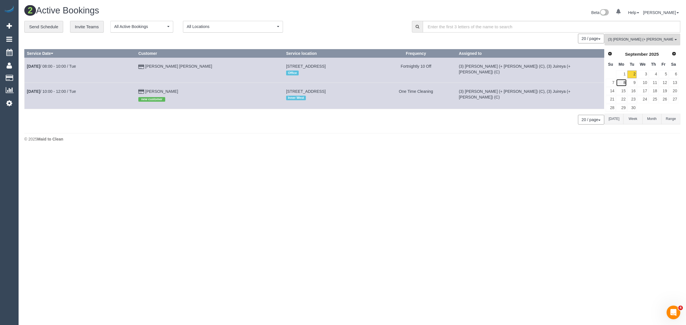
click at [622, 81] on link "8" at bounding box center [621, 83] width 11 height 8
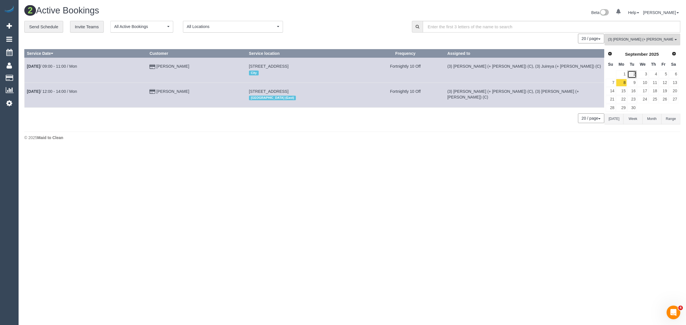
click at [633, 73] on link "2" at bounding box center [631, 75] width 9 height 8
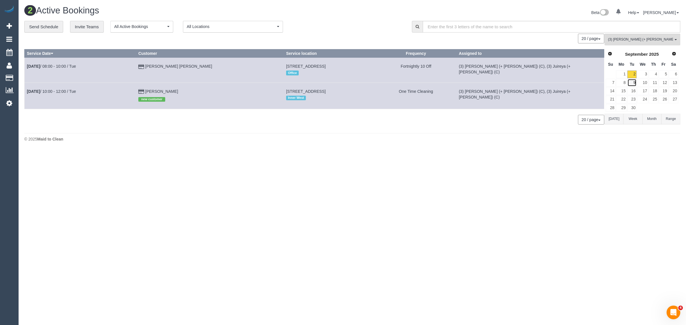
click at [630, 79] on link "9" at bounding box center [631, 83] width 9 height 8
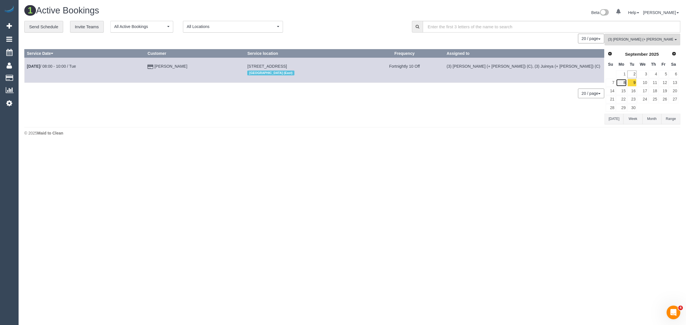
click at [626, 81] on link "8" at bounding box center [621, 83] width 11 height 8
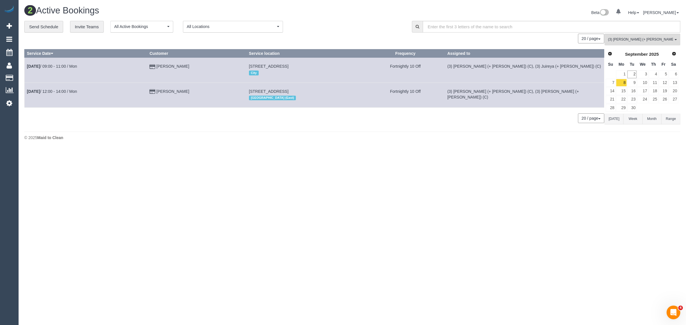
click at [475, 124] on div "0 Bookings found. We couldn't find any bookings that matched your search. Creat…" at bounding box center [314, 81] width 580 height 95
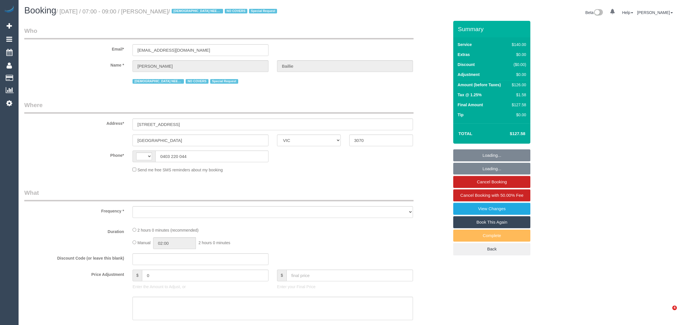
select select "VIC"
select select "string:AU"
select select "object:549"
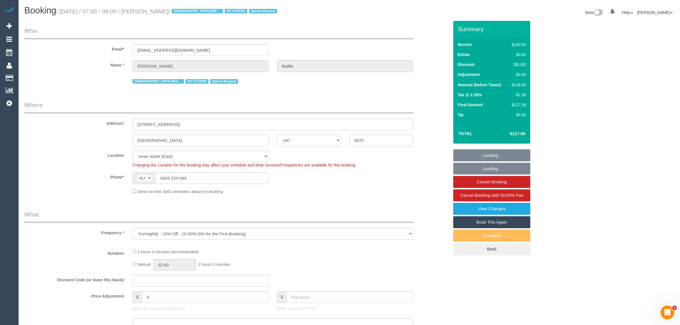
select select "string:stripe-pm_1Nkc2P2GScqysDRVXQcM1wEO"
select select "number:28"
select select "number:14"
select select "number:19"
select select "number:22"
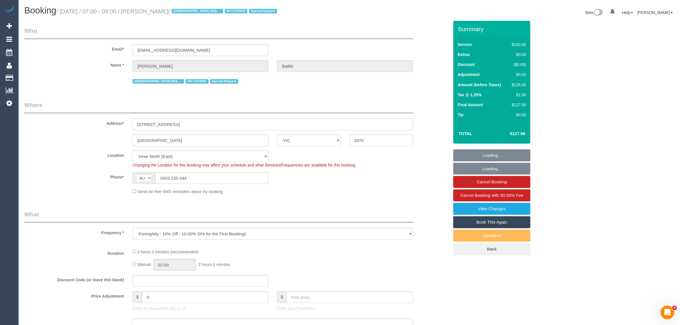
select select "number:34"
select select "number:13"
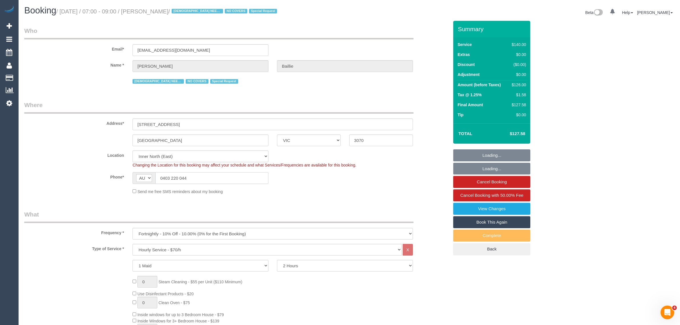
click at [230, 179] on input "0403 220 044" at bounding box center [211, 178] width 113 height 12
select select "object:1681"
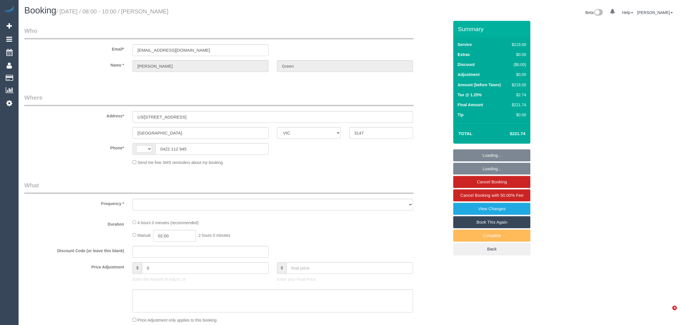
select select "VIC"
select select "string:AU"
select select "object:559"
select select "string:stripe-pm_1OSt5l2GScqysDRVhsyowXge"
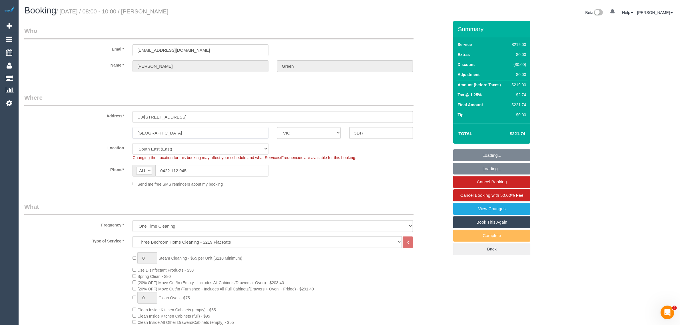
click at [175, 129] on input "[GEOGRAPHIC_DATA]" at bounding box center [201, 133] width 136 height 12
select select "number:27"
select select "number:14"
select select "number:19"
select select "number:24"
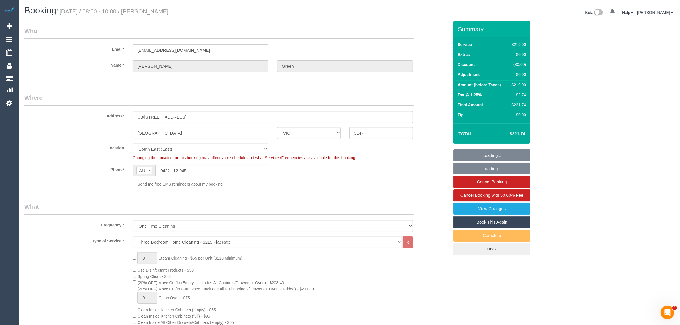
select select "number:33"
select select "number:13"
click at [175, 129] on input "Melbourne" at bounding box center [201, 133] width 136 height 12
select select "object:808"
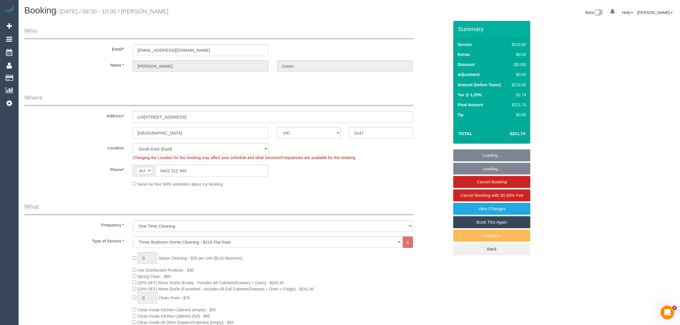
select select "spot1"
click at [162, 117] on input "U3/4 Gubbah Court, Ashwood" at bounding box center [273, 117] width 281 height 12
drag, startPoint x: 175, startPoint y: 115, endPoint x: 131, endPoint y: 115, distance: 43.4
click at [131, 115] on div "U3/4 Gubbah Court, Ashwood" at bounding box center [272, 117] width 289 height 12
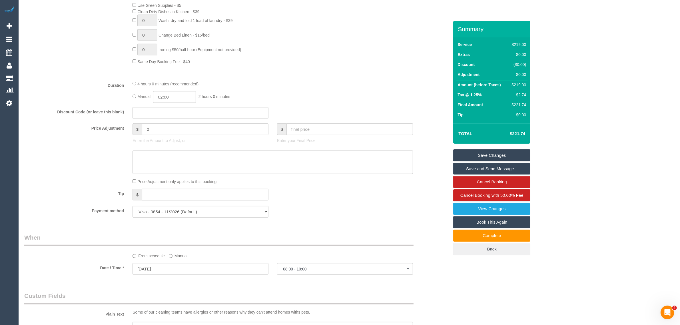
scroll to position [227, 0]
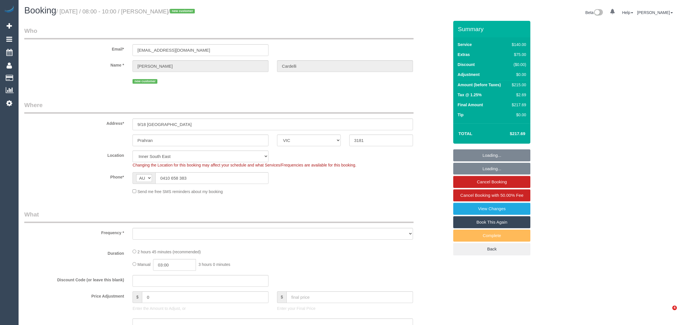
select select "VIC"
select select "object:737"
select select "string:stripe-pm_1S0FDT2GScqysDRVhDhQLVYm"
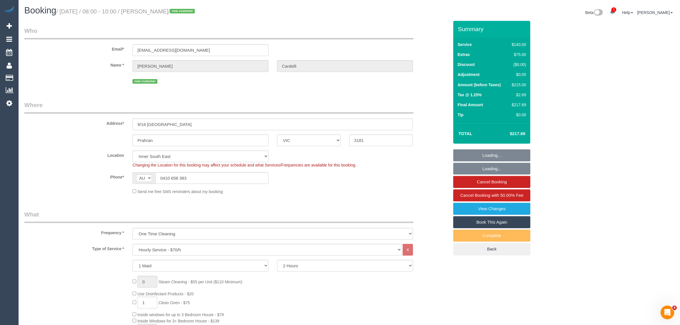
select select "number:29"
select select "number:14"
select select "number:18"
select select "object:1451"
select select "spot1"
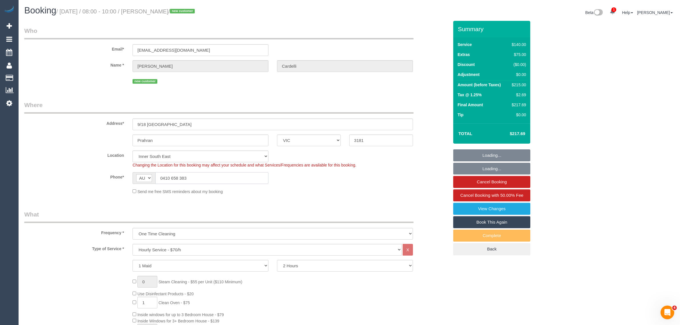
click at [216, 176] on input "0410 658 383" at bounding box center [211, 178] width 113 height 12
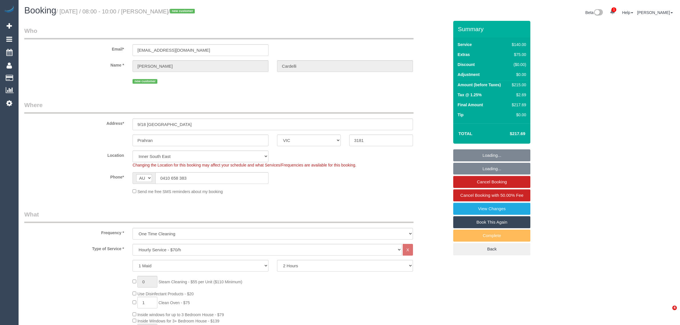
select select "VIC"
select select "spot1"
select select "number:29"
select select "number:14"
select select "number:18"
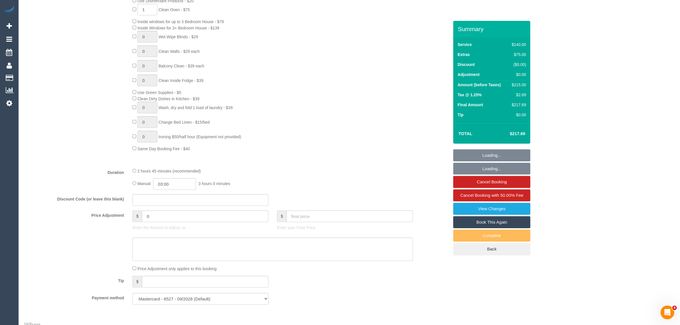
scroll to position [429, 0]
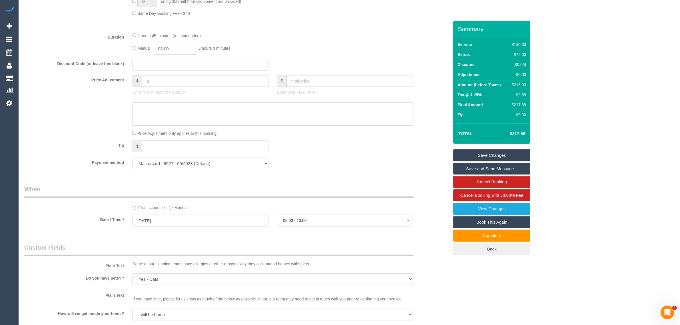
click at [221, 219] on input "[DATE]" at bounding box center [201, 221] width 136 height 12
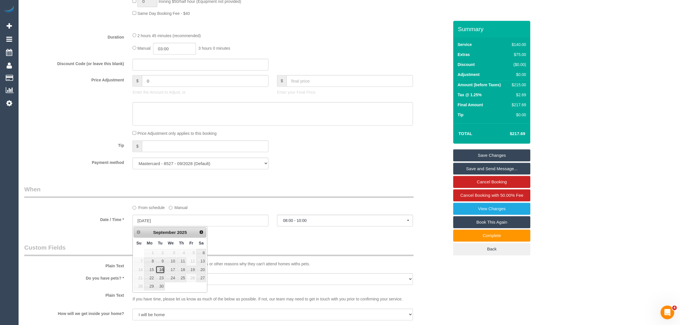
click at [161, 268] on link "16" at bounding box center [160, 270] width 9 height 8
type input "16/09/2025"
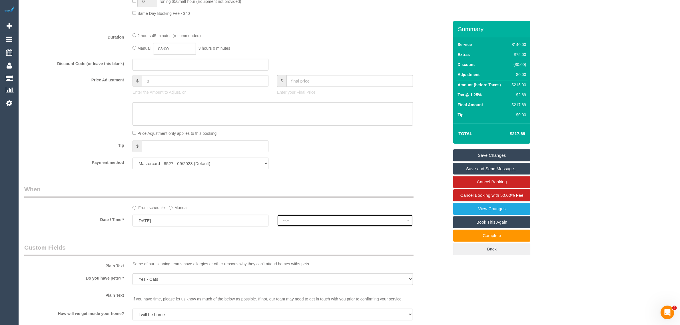
click at [298, 226] on button "--:--" at bounding box center [345, 221] width 136 height 12
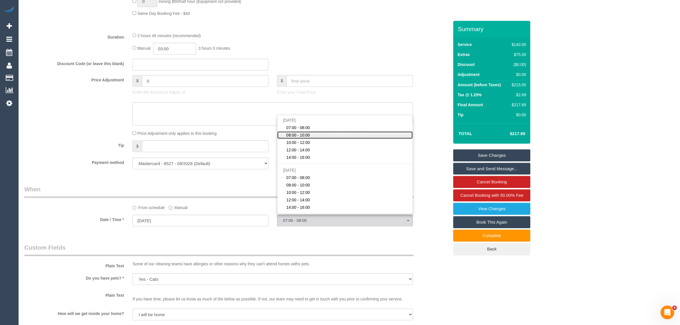
click at [324, 133] on link "08:00 - 10:00" at bounding box center [344, 134] width 135 height 7
select select "spot11"
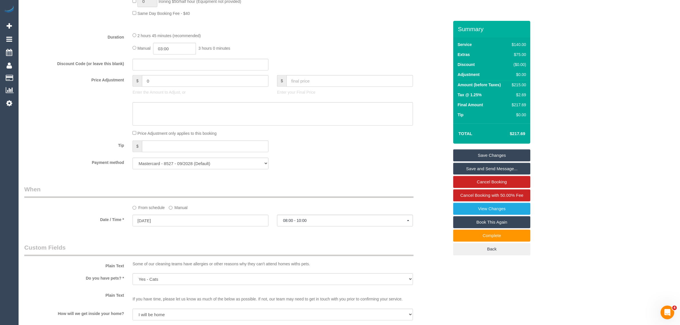
click at [352, 127] on sui-booking-price-adjustment "Price Adjustment $ 0 Enter the Amount to Adjust, or $ Enter your Final Price Pr…" at bounding box center [236, 105] width 425 height 61
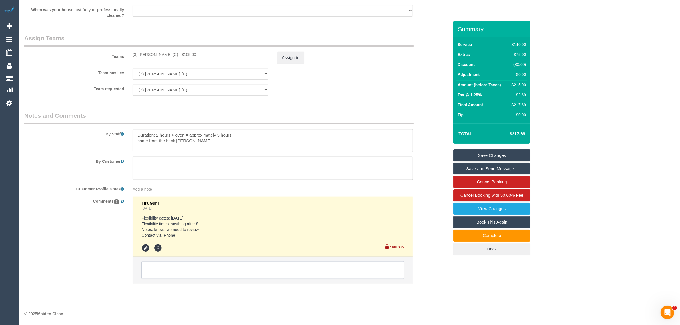
drag, startPoint x: 284, startPoint y: 273, endPoint x: 292, endPoint y: 270, distance: 8.5
click at [284, 273] on textarea at bounding box center [272, 270] width 263 height 18
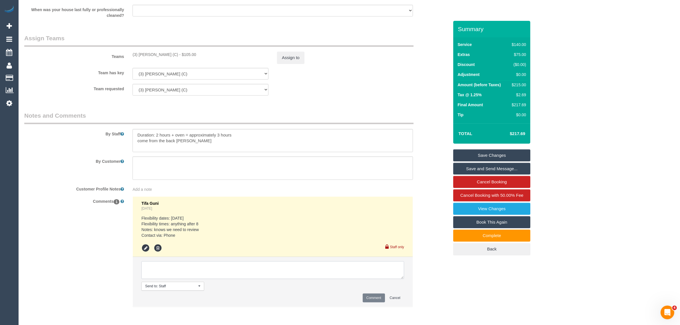
paste textarea "Cleaner(s) Unassigned: Reason Unassigned: Contact via: Which message sent: Addi…"
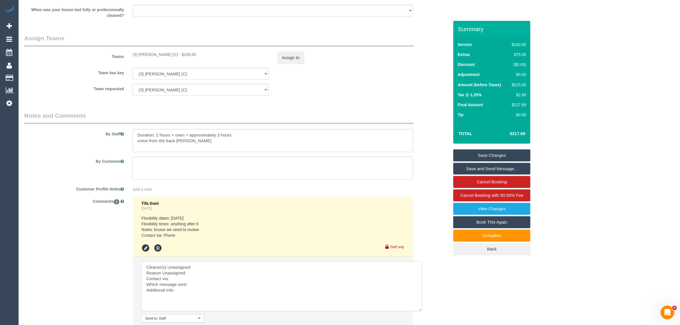
drag, startPoint x: 400, startPoint y: 276, endPoint x: 420, endPoint y: 315, distance: 43.5
click at [420, 311] on textarea at bounding box center [281, 286] width 281 height 50
drag, startPoint x: 131, startPoint y: 49, endPoint x: 186, endPoint y: 51, distance: 54.9
click at [186, 51] on div "Teams (3) Manula Wimalasooriya (C) - $105.00 Assign to" at bounding box center [236, 49] width 433 height 30
copy div "(3) [PERSON_NAME] (C)"
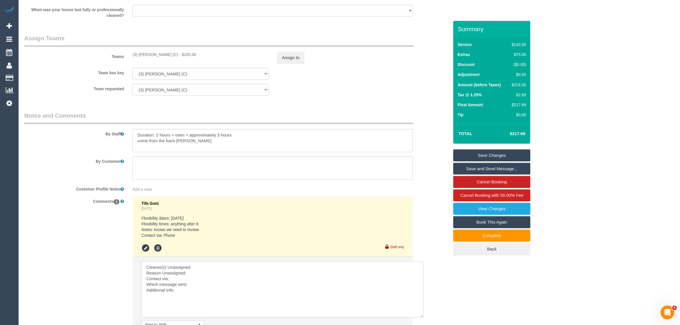
click at [202, 265] on textarea at bounding box center [282, 289] width 282 height 56
paste textarea "(3) [PERSON_NAME] (C)"
click at [202, 272] on textarea at bounding box center [282, 289] width 282 height 56
click at [203, 289] on textarea at bounding box center [282, 289] width 282 height 56
click at [209, 287] on textarea at bounding box center [282, 289] width 282 height 56
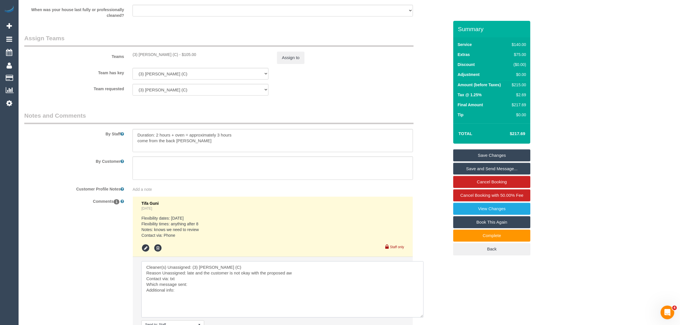
click at [211, 286] on textarea at bounding box center [282, 289] width 282 height 56
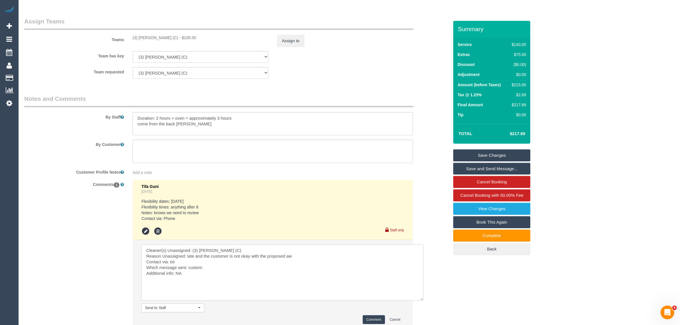
scroll to position [870, 0]
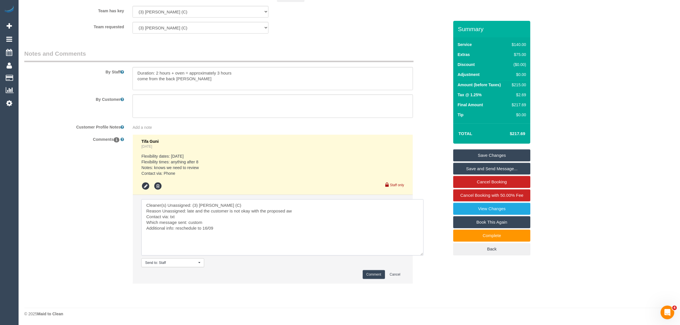
type textarea "Cleaner(s) Unassigned: (3) Manula Wimalasooriya (C) Reason Unassigned: late and…"
click at [369, 269] on li "Send to: Staff Nothing selected Send to: Staff Send to: Customer Send to: Team …" at bounding box center [273, 239] width 280 height 88
click at [365, 273] on button "Comment" at bounding box center [374, 274] width 22 height 9
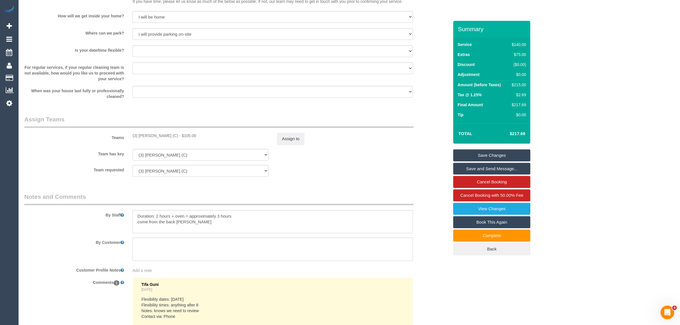
scroll to position [727, 0]
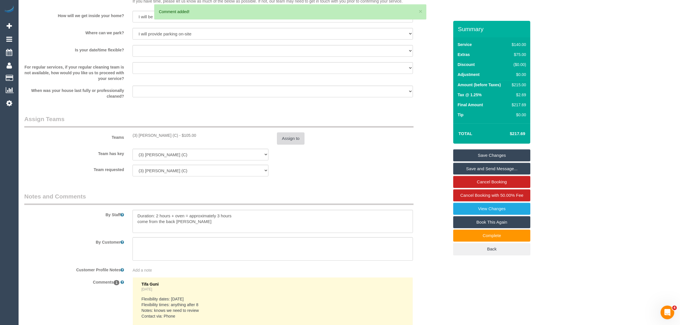
click at [293, 142] on button "Assign to" at bounding box center [290, 139] width 27 height 12
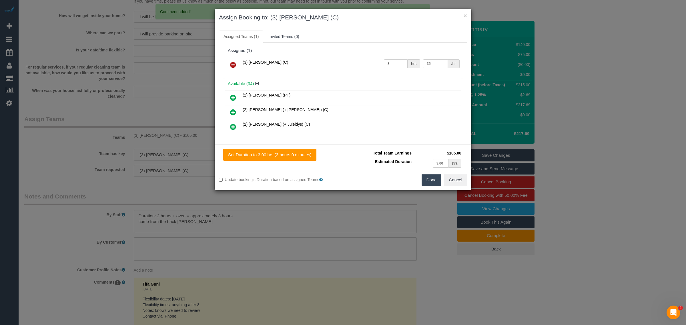
click at [235, 65] on icon at bounding box center [233, 64] width 6 height 7
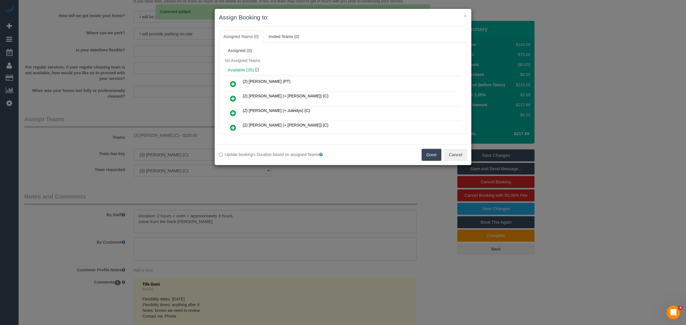
click at [427, 160] on button "Done" at bounding box center [431, 155] width 20 height 12
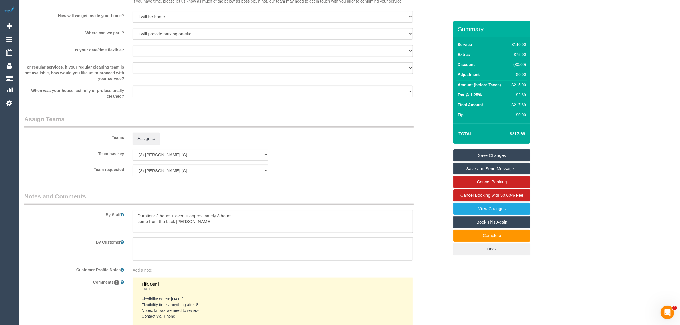
click at [483, 153] on link "Save Changes" at bounding box center [491, 155] width 77 height 12
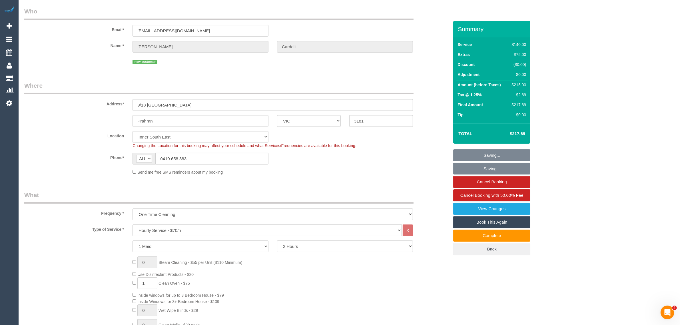
scroll to position [0, 0]
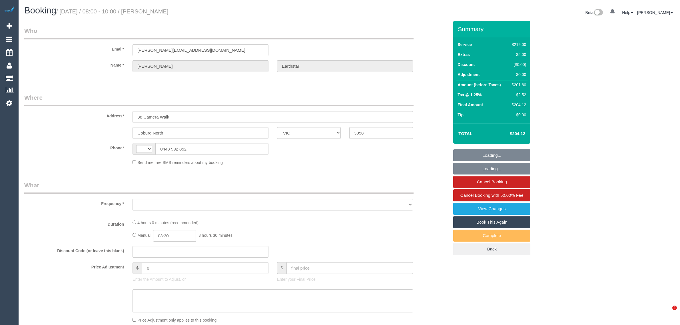
select select "VIC"
select select "object:294"
select select "string:stripe-pm_1PjFcU2GScqysDRVwyFXBSYO"
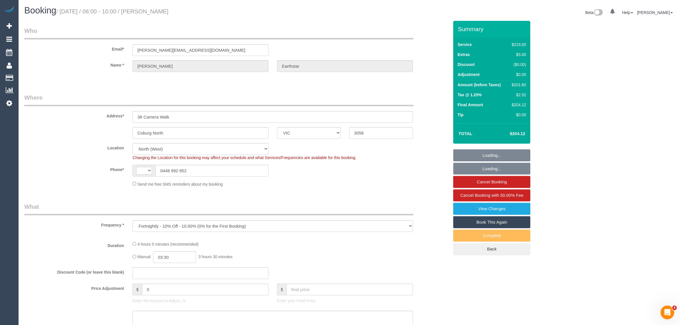
click at [197, 155] on span "Changing the Location for this booking may affect your schedule and what Servic…" at bounding box center [245, 157] width 224 height 5
select select "string:AU"
select select "number:27"
select select "number:14"
select select "number:19"
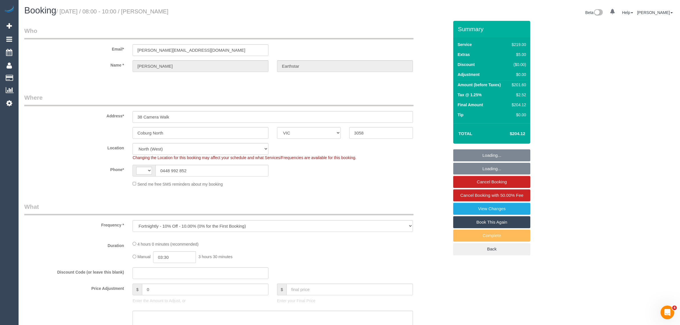
select select "number:22"
select select "number:34"
select select "number:26"
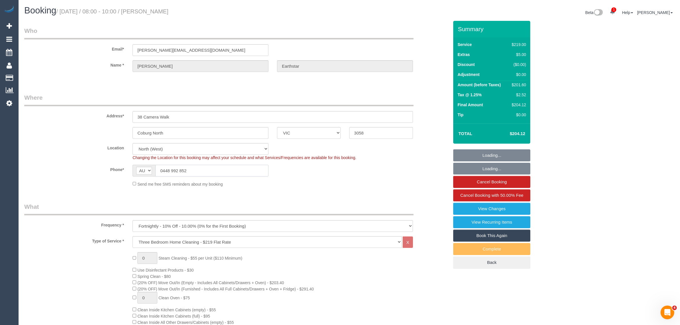
click at [226, 167] on input "0448 992 852" at bounding box center [211, 171] width 113 height 12
select select "object:1554"
select select "spot1"
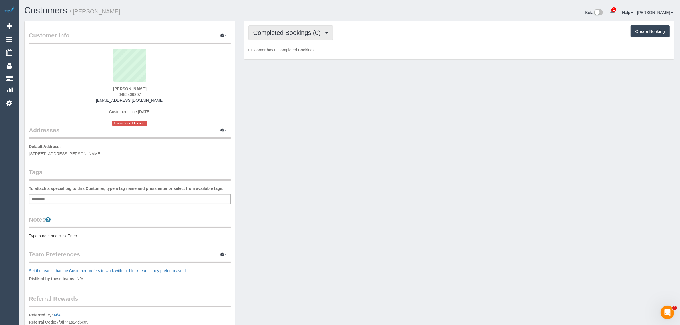
click at [297, 31] on span "Completed Bookings (0)" at bounding box center [288, 32] width 70 height 7
click at [284, 54] on link "Upcoming Bookings (1)" at bounding box center [278, 53] width 59 height 7
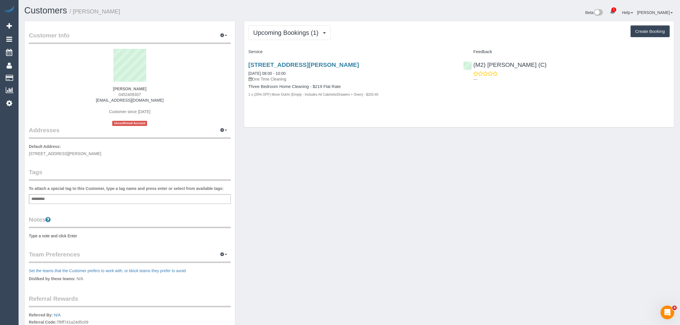
drag, startPoint x: 366, startPoint y: 65, endPoint x: 249, endPoint y: 59, distance: 117.9
click at [249, 59] on div "10 Morang Road, Hawthorn, VIC 3122 02/09/2025 08:00 - 10:00 One Time Cleaning T…" at bounding box center [351, 83] width 215 height 52
copy link "10 Morang Road, Hawthorn, VIC 3122"
click at [277, 72] on link "02/09/2025 08:00 - 10:00" at bounding box center [267, 73] width 37 height 5
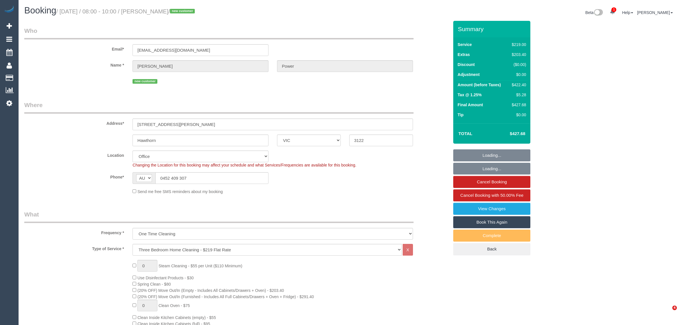
select select "VIC"
select select "number:28"
select select "number:15"
select select "number:19"
select select "number:25"
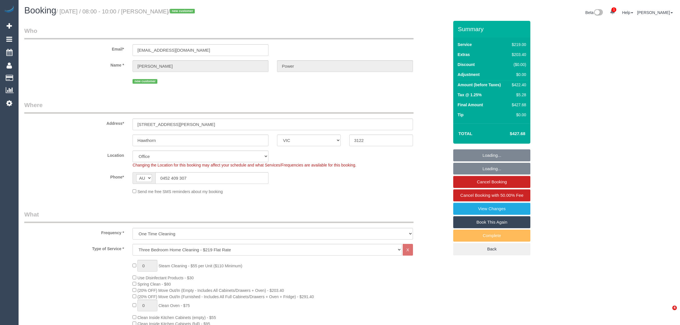
select select "number:26"
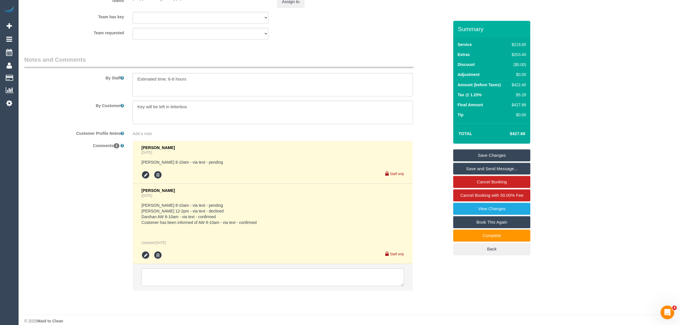
scroll to position [917, 0]
